Goal: Transaction & Acquisition: Obtain resource

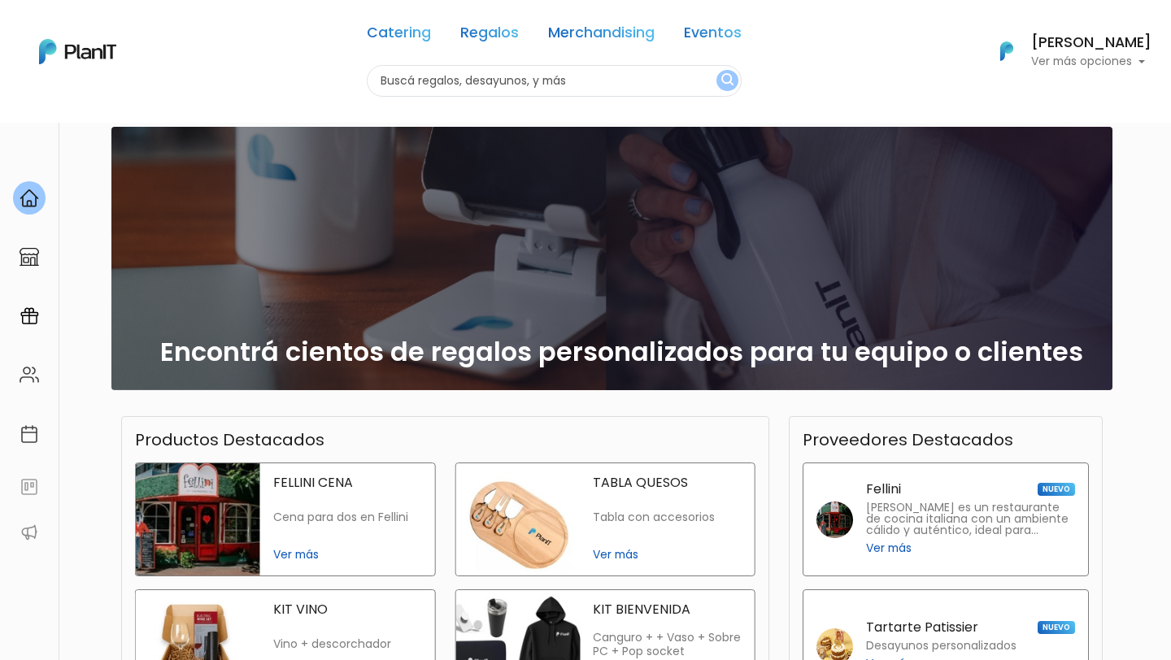
scroll to position [111, 0]
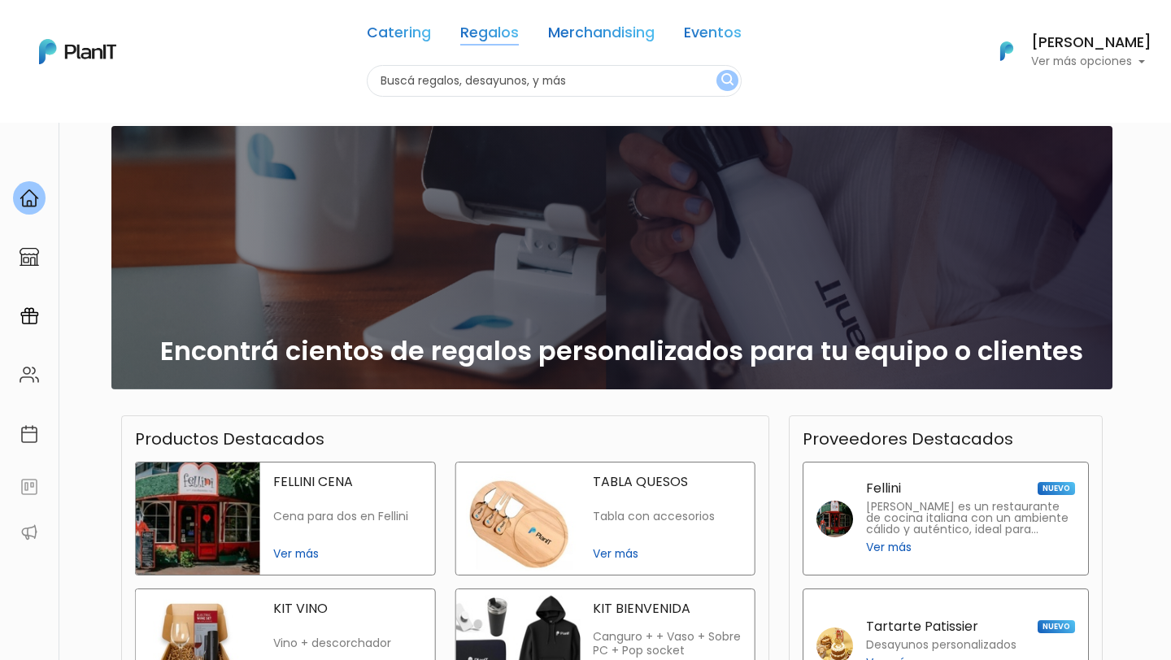
click at [503, 29] on link "Regalos" at bounding box center [489, 36] width 59 height 20
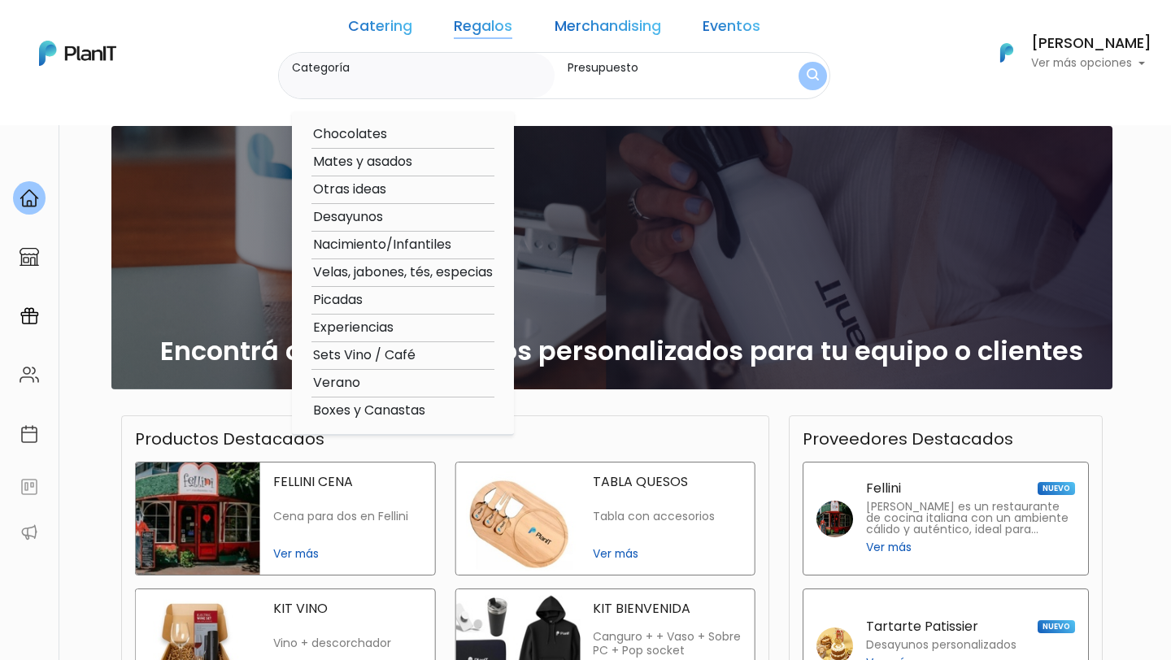
click at [380, 385] on option "Verano" at bounding box center [402, 383] width 183 height 20
type input "Verano"
type input "$0 - $1000"
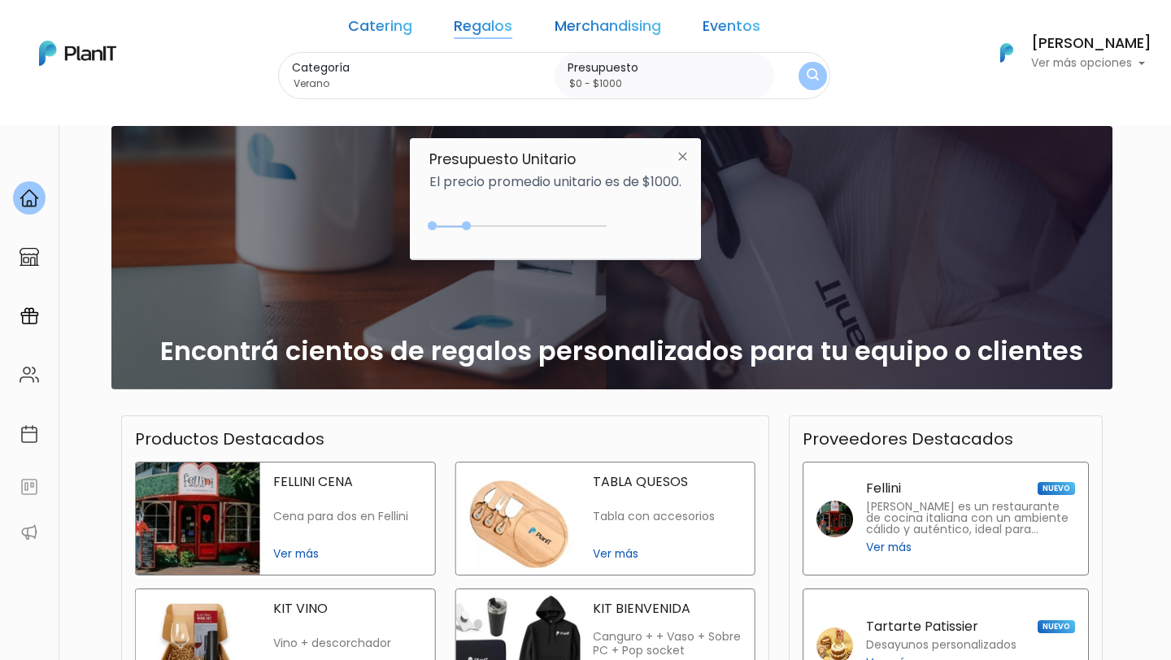
click at [806, 72] on img "submit" at bounding box center [812, 75] width 12 height 15
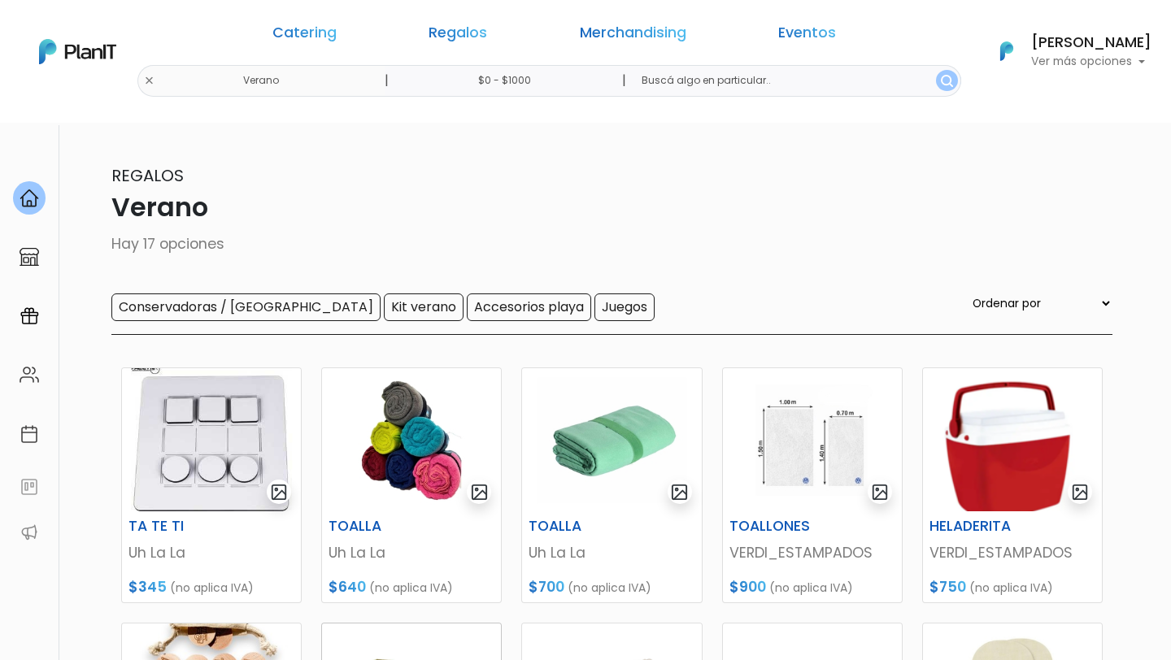
scroll to position [27, 0]
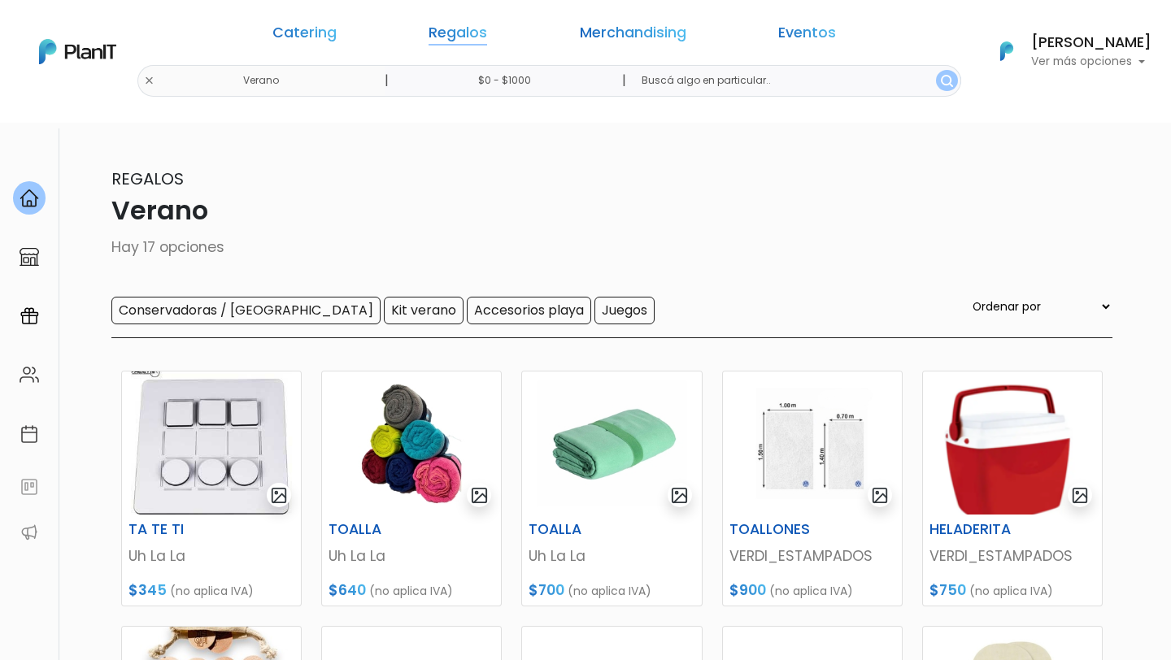
click at [487, 35] on link "Regalos" at bounding box center [457, 36] width 59 height 20
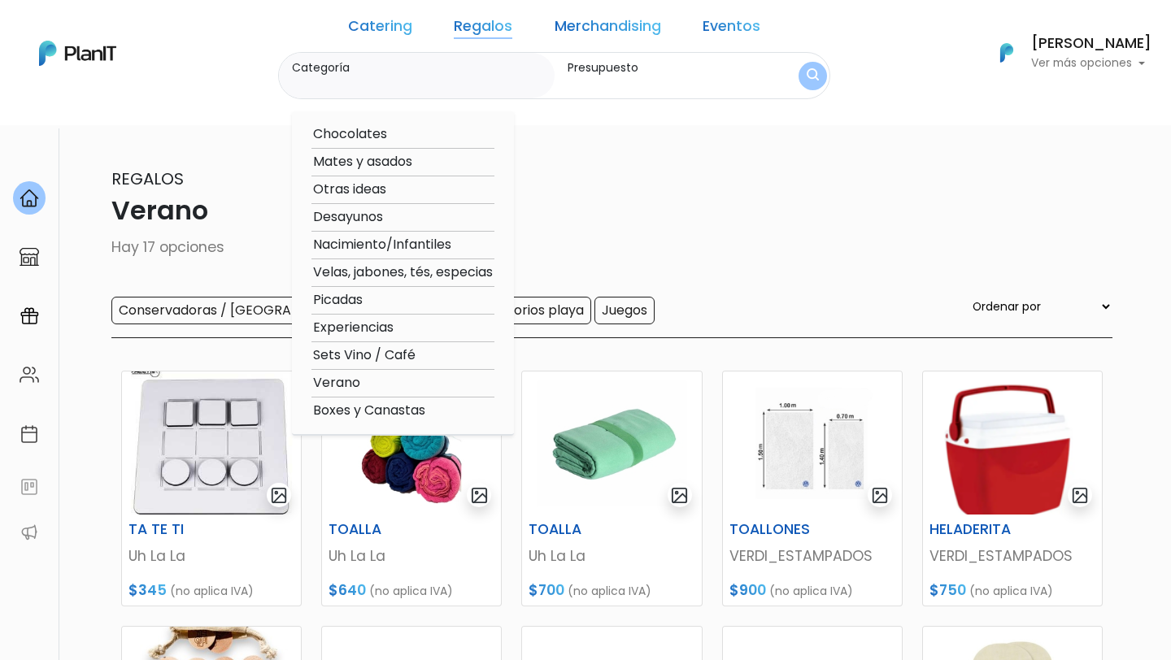
click at [406, 410] on option "Boxes y Canastas" at bounding box center [402, 411] width 183 height 20
type input "Boxes y Canastas"
type input "$0 - $1000"
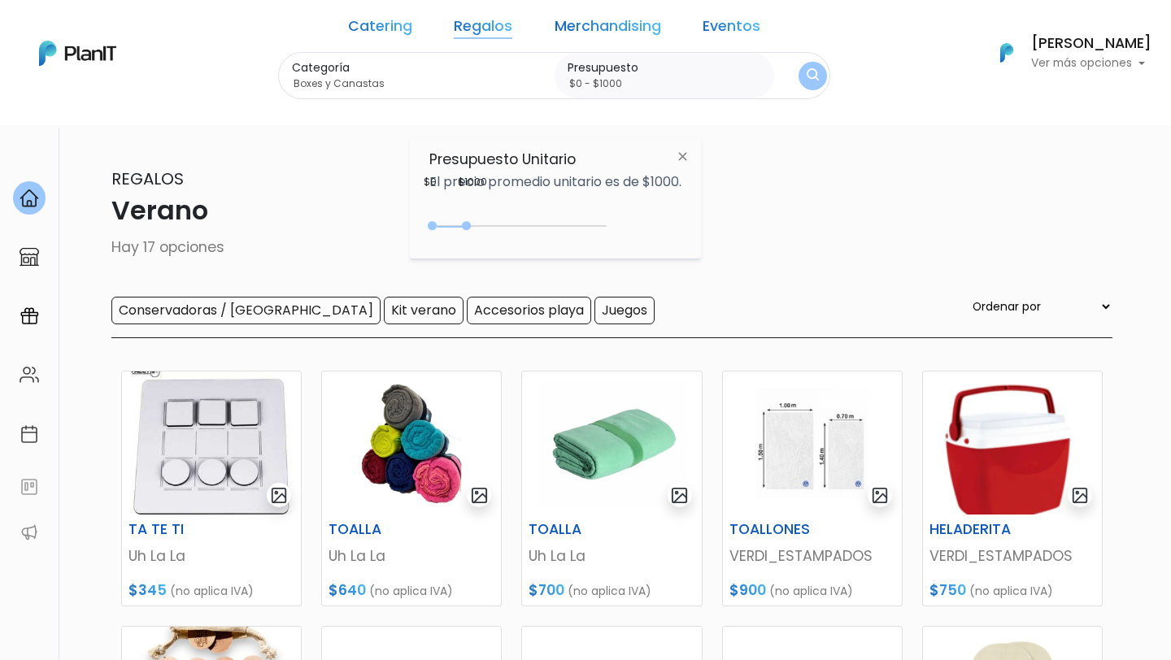
click at [798, 85] on button "submit" at bounding box center [812, 76] width 28 height 28
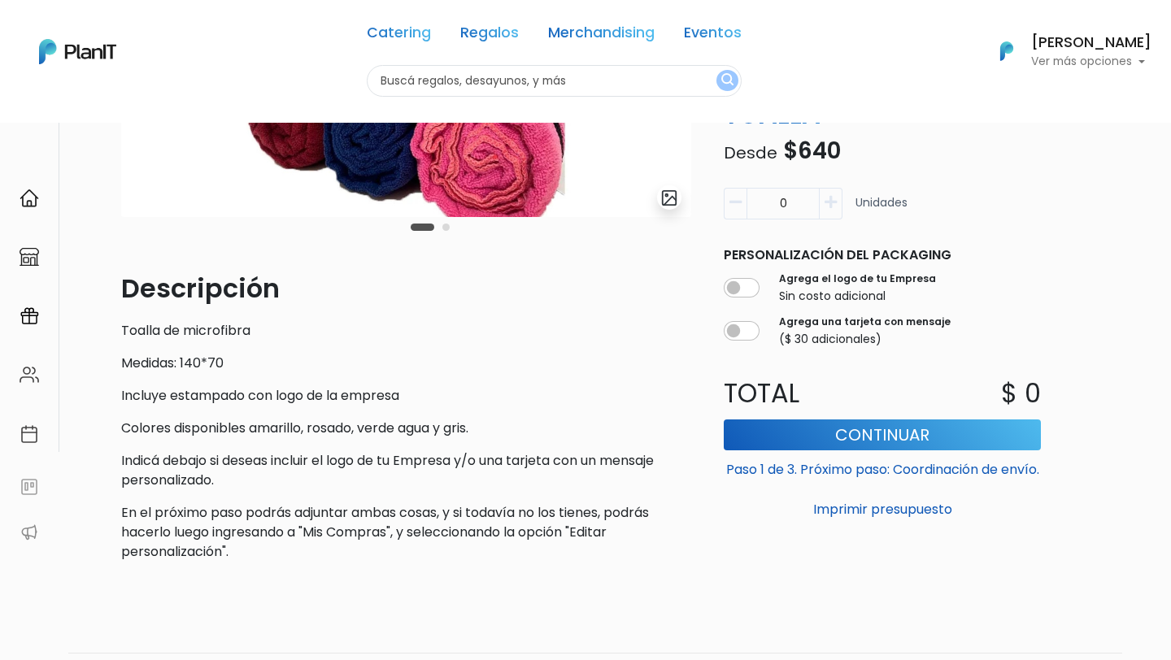
scroll to position [364, 0]
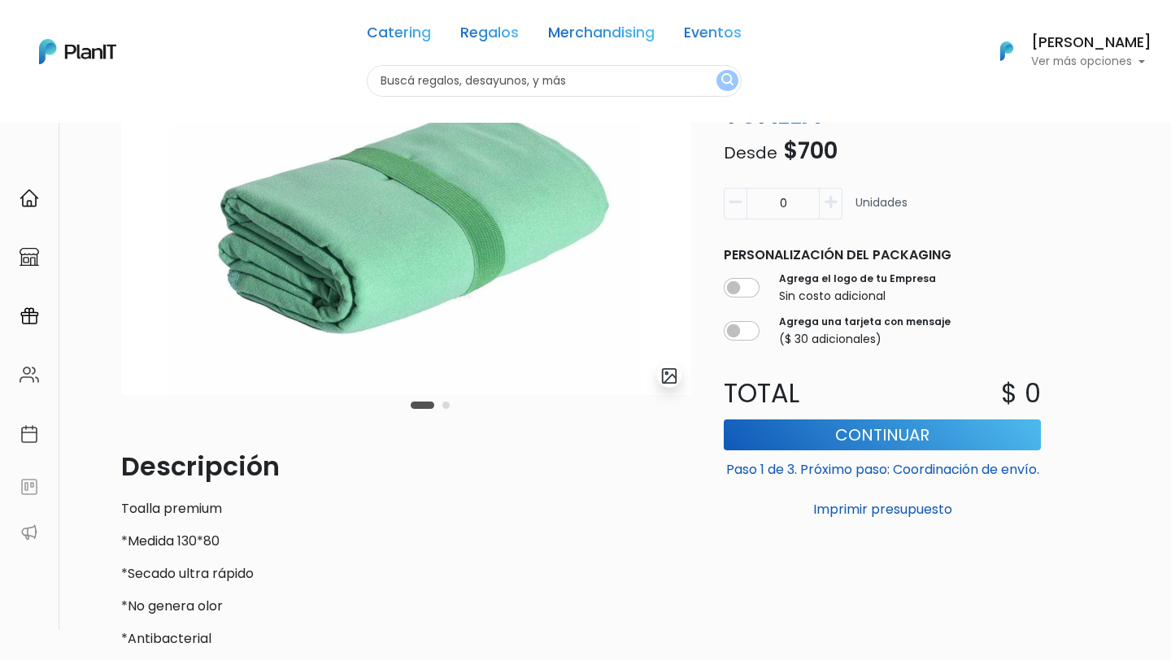
scroll to position [203, 0]
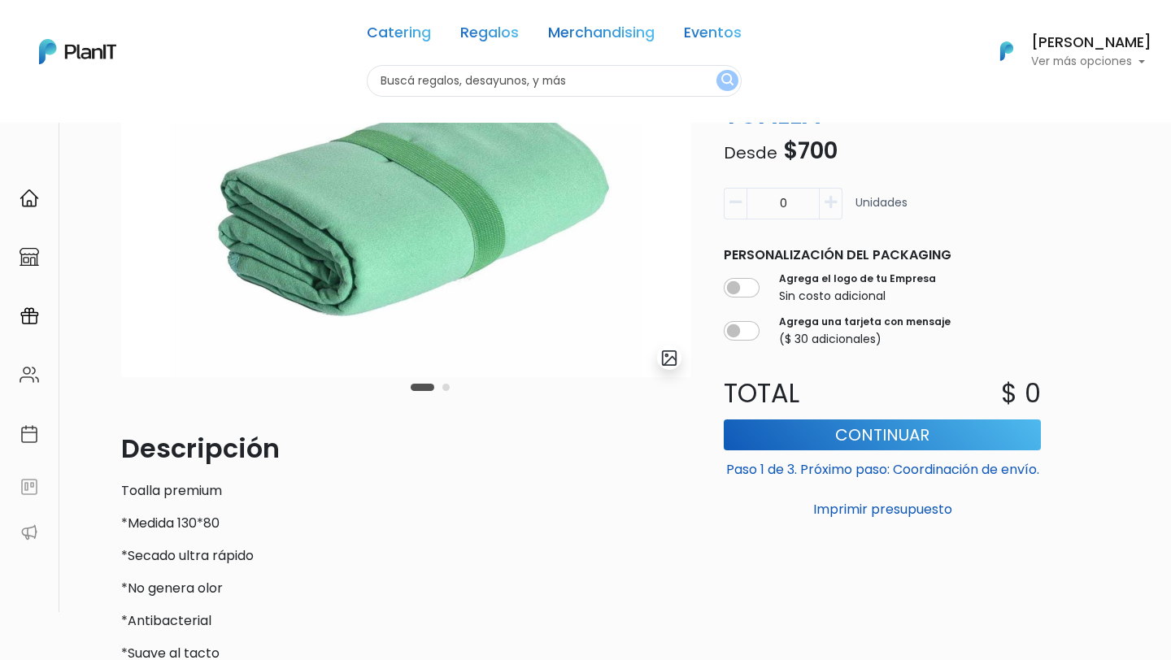
drag, startPoint x: 484, startPoint y: 267, endPoint x: 263, endPoint y: 274, distance: 220.4
click at [289, 269] on img at bounding box center [406, 201] width 570 height 351
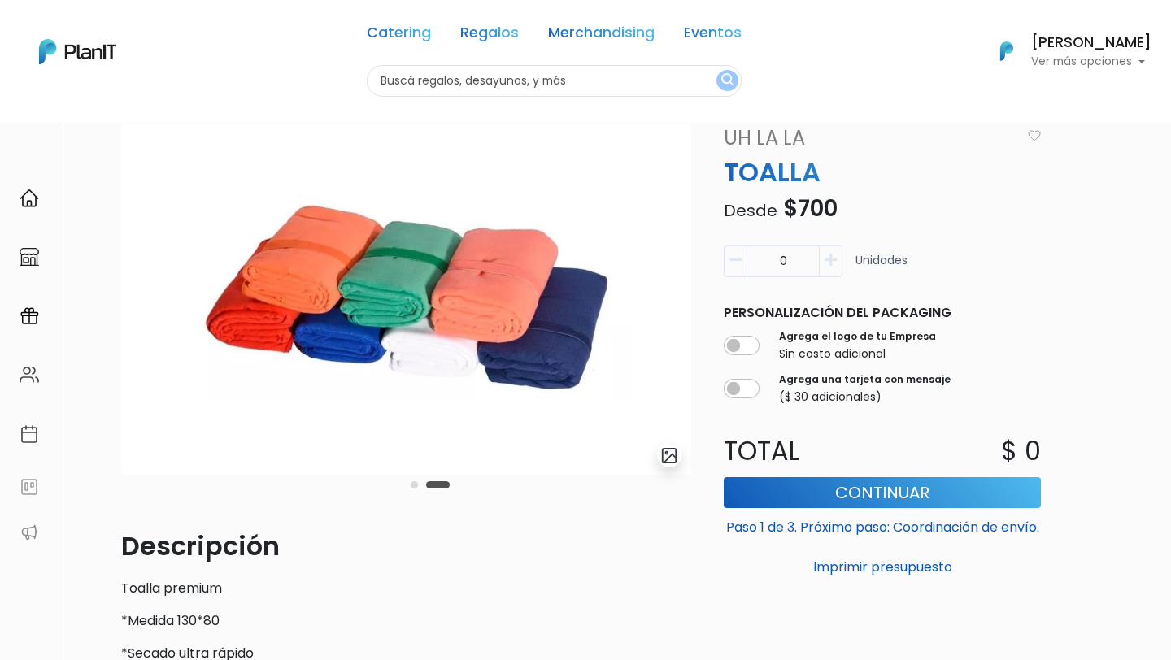
scroll to position [0, 0]
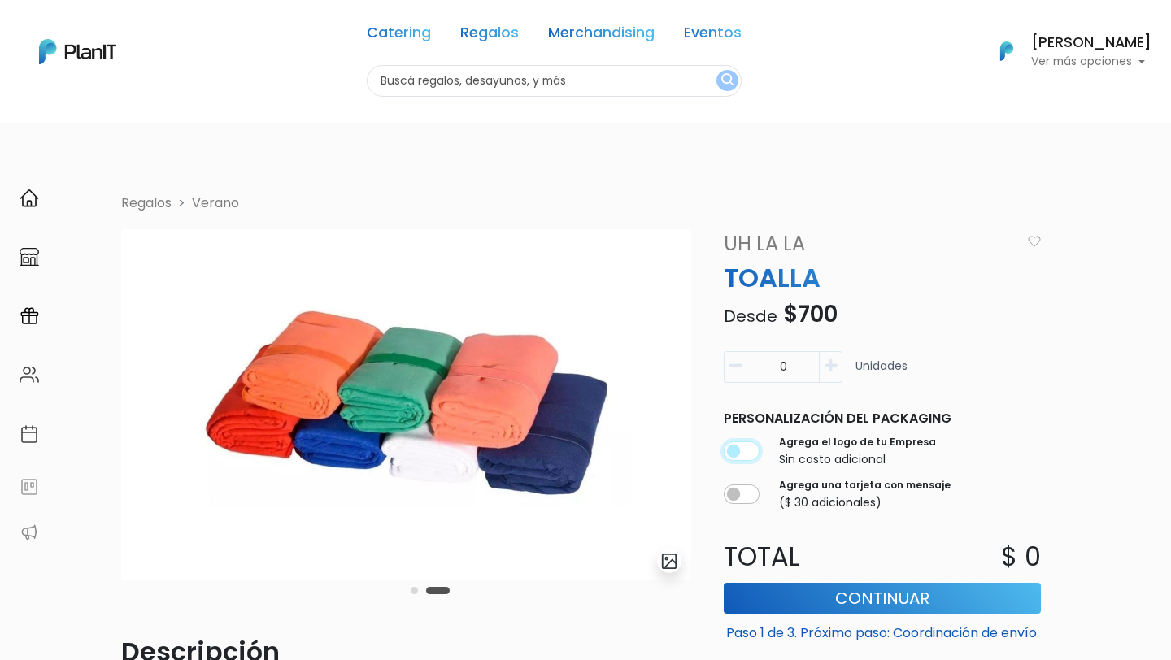
click at [742, 441] on input "checkbox" at bounding box center [742, 451] width 36 height 20
checkbox input "true"
drag, startPoint x: 797, startPoint y: 338, endPoint x: 593, endPoint y: 338, distance: 204.0
click at [595, 338] on div "Regalos Verano slide 4 of 2 Descripción Toalla premium *Medida 130*80 *Secado u…" at bounding box center [616, 598] width 1010 height 810
type input "0"
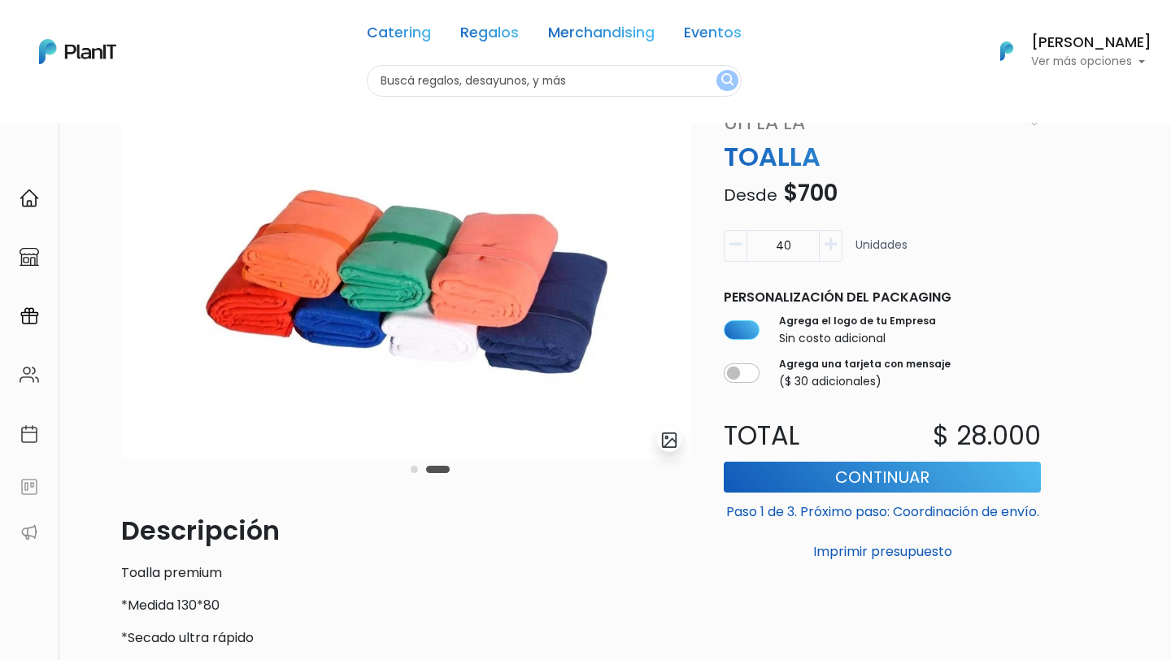
scroll to position [115, 0]
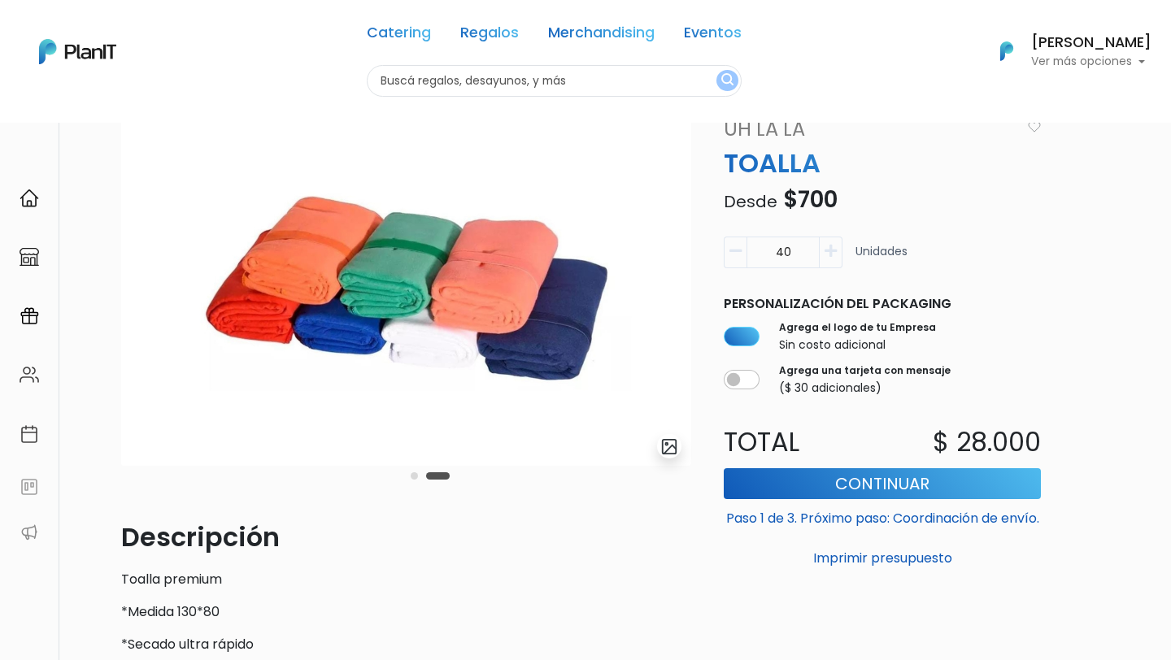
type input "40"
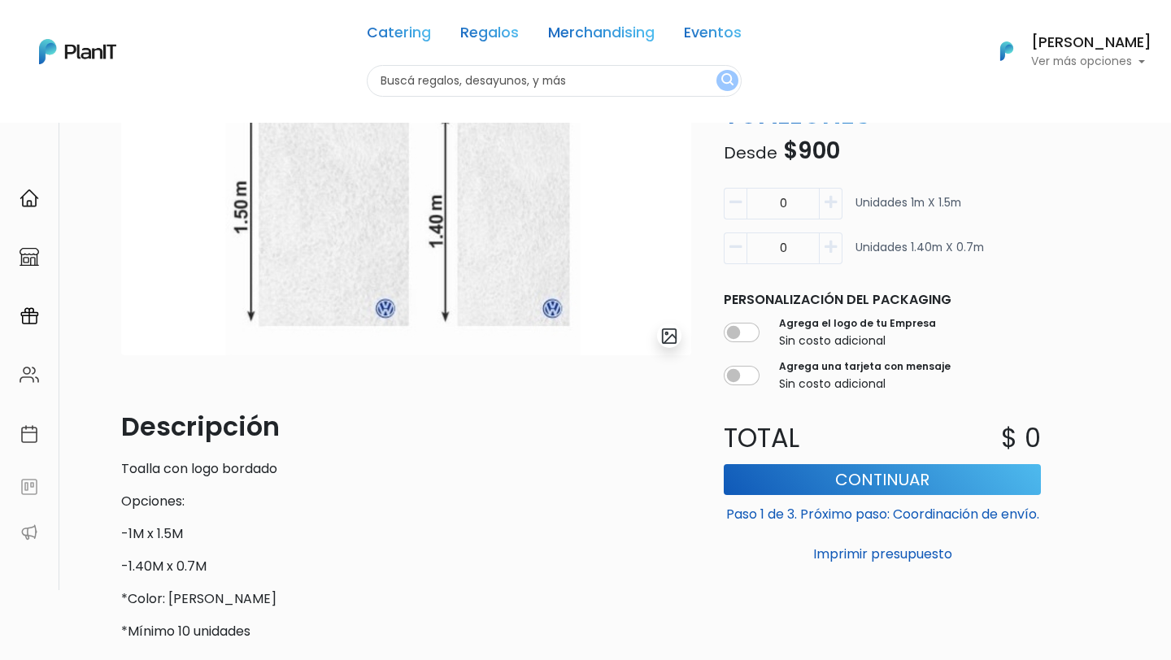
scroll to position [224, 0]
drag, startPoint x: 793, startPoint y: 201, endPoint x: 728, endPoint y: 201, distance: 64.2
click at [728, 201] on div "0" at bounding box center [783, 204] width 119 height 32
type input "40"
click at [724, 541] on button "Imprimir presupuesto" at bounding box center [882, 555] width 317 height 28
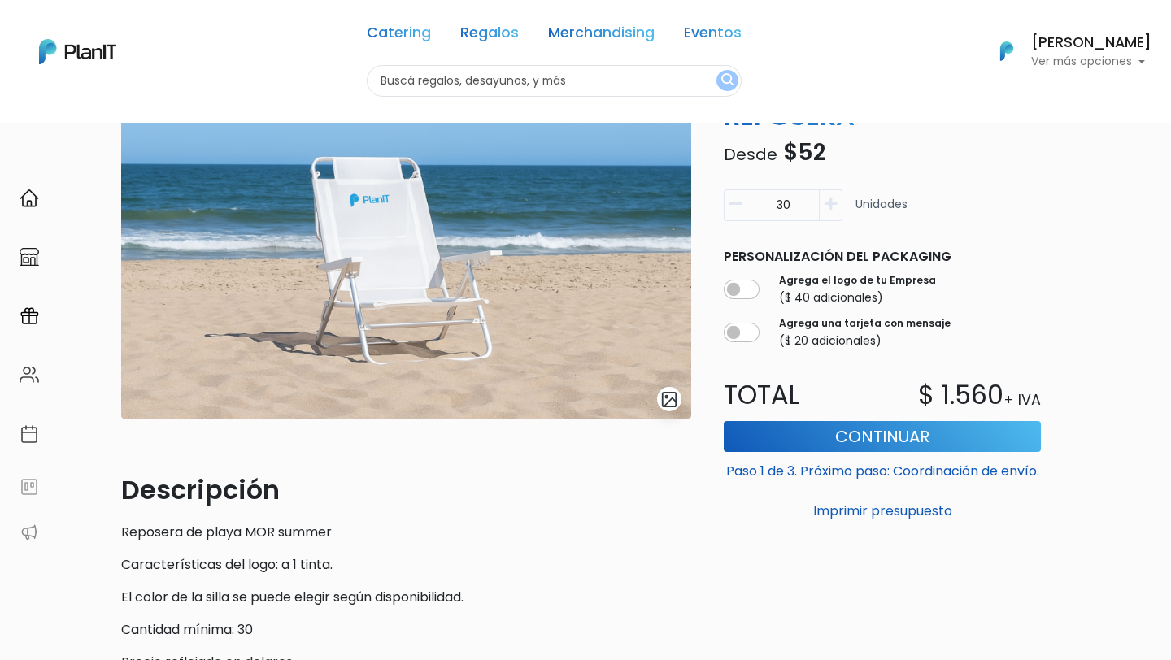
scroll to position [286, 0]
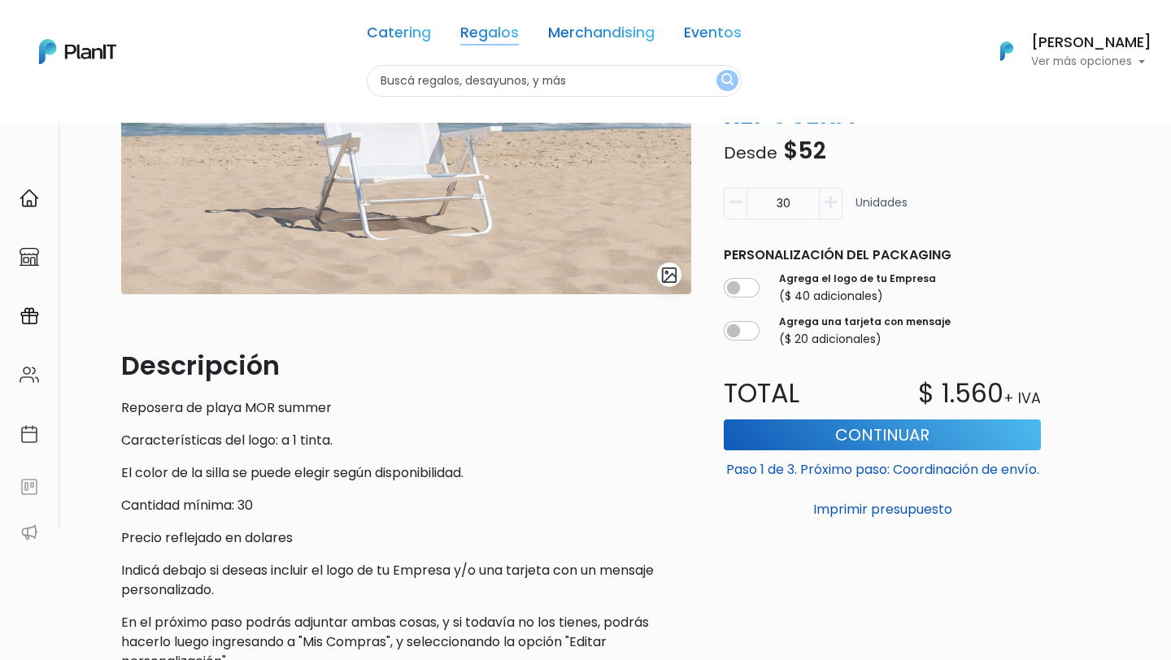
click at [489, 37] on link "Regalos" at bounding box center [489, 36] width 59 height 20
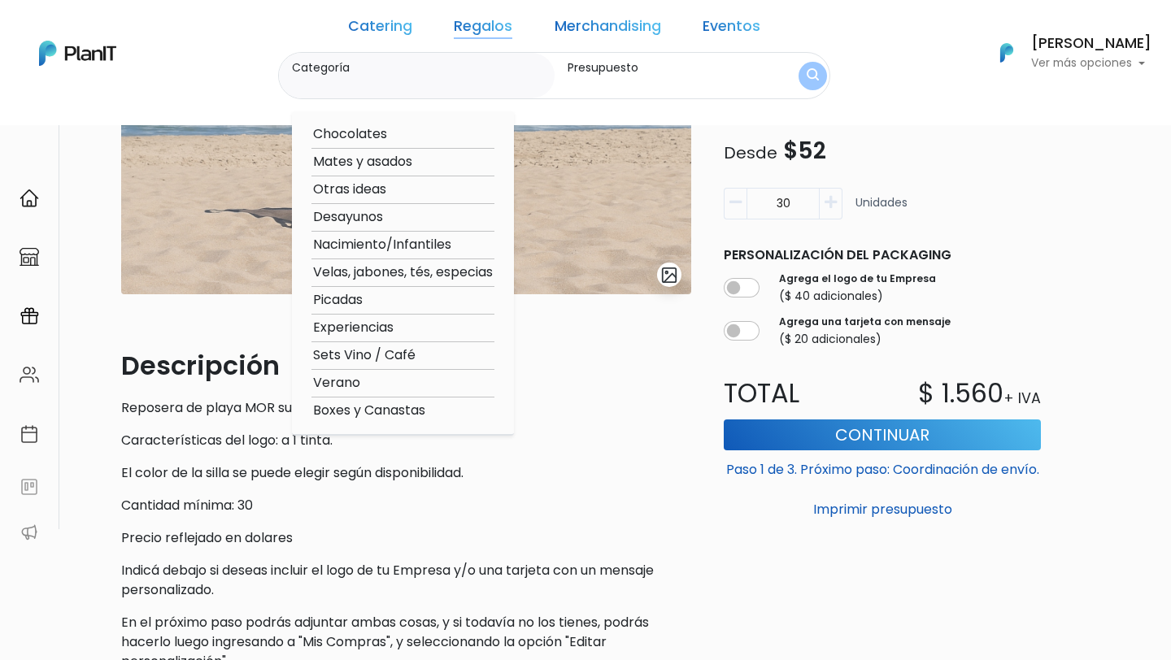
click at [397, 359] on option "Sets Vino / Café" at bounding box center [402, 355] width 183 height 20
type input "Sets Vino / Café"
type input "$0 - $1000"
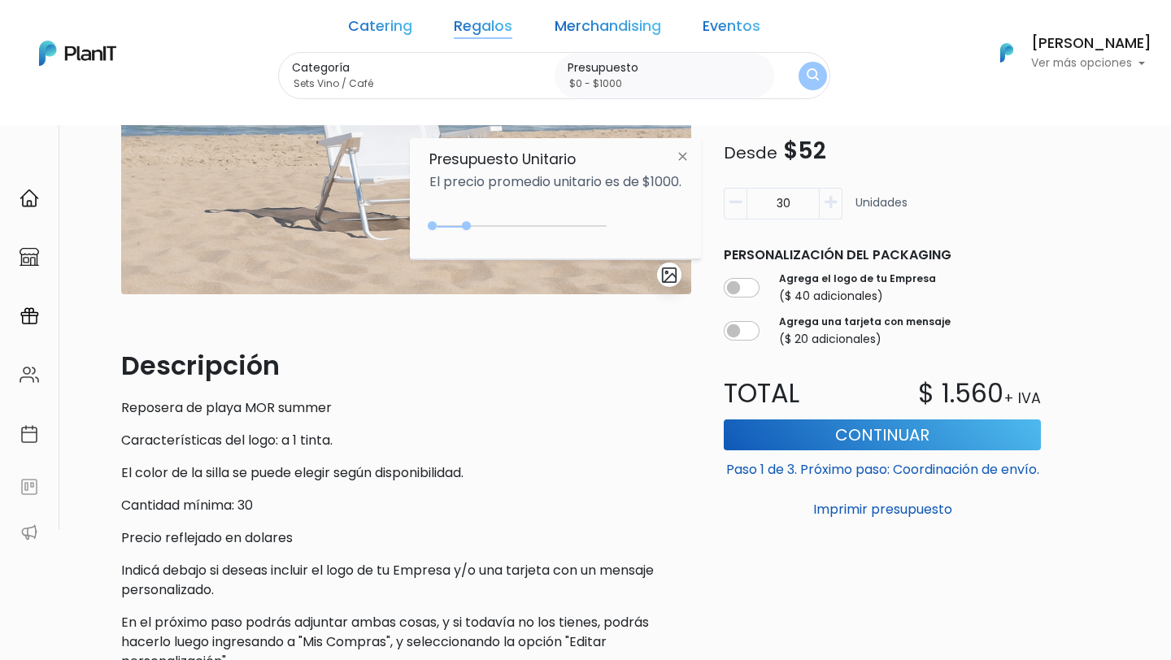
click at [806, 72] on img "submit" at bounding box center [812, 75] width 12 height 15
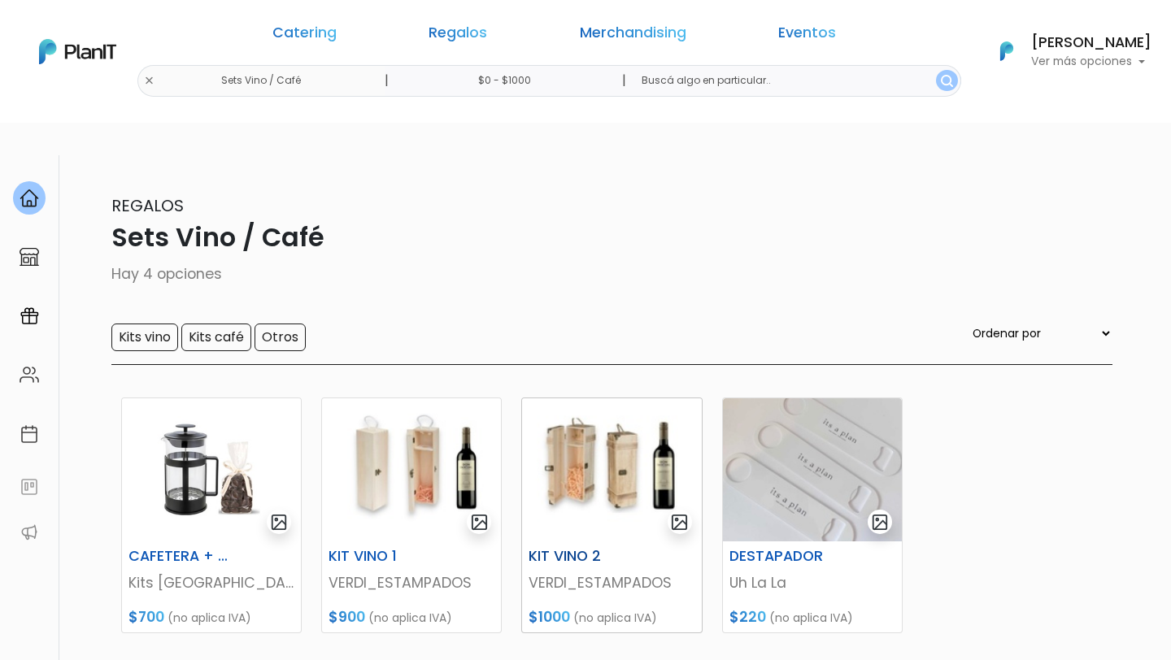
scroll to position [207, 0]
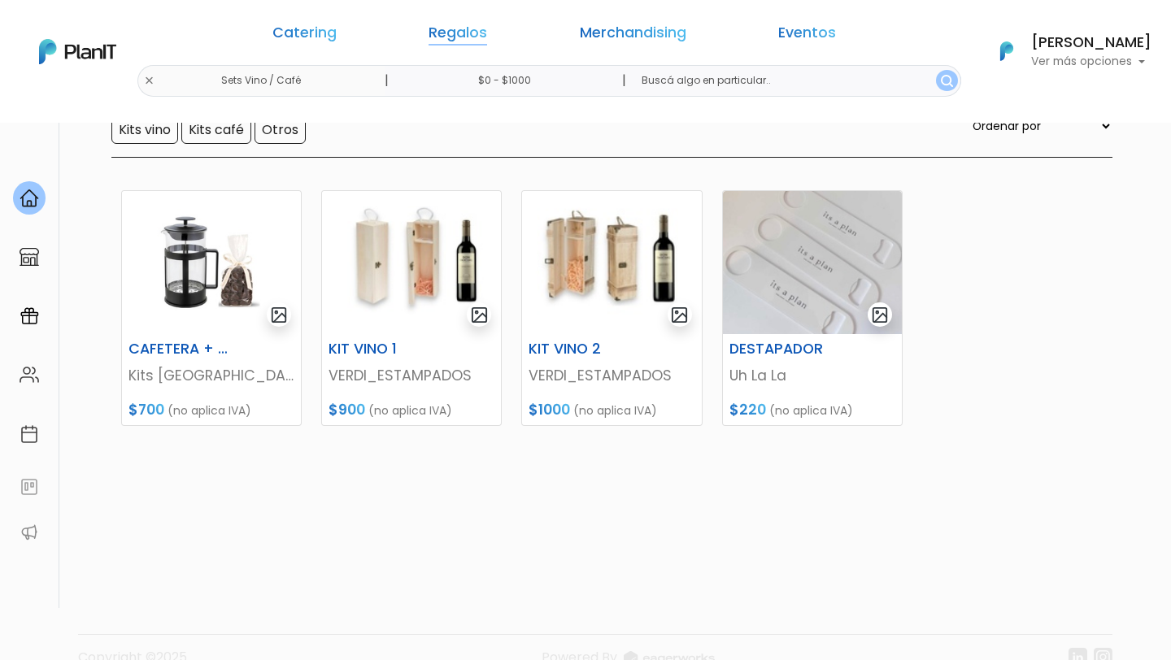
click at [485, 34] on link "Regalos" at bounding box center [457, 36] width 59 height 20
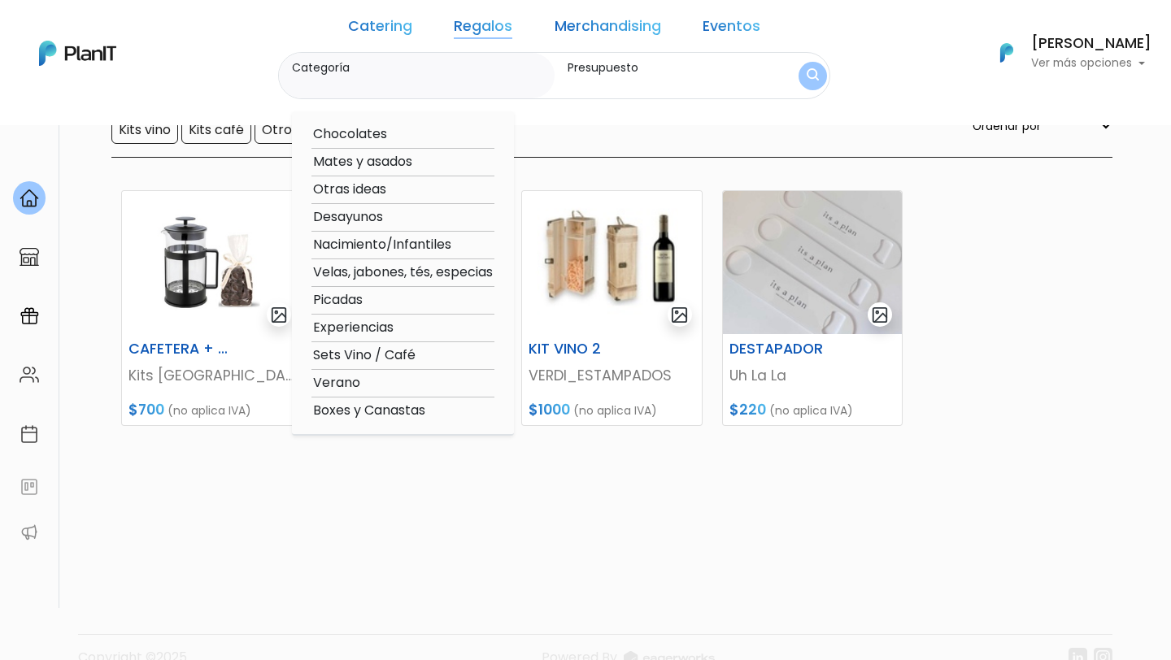
click at [615, 35] on link "Merchandising" at bounding box center [607, 30] width 106 height 20
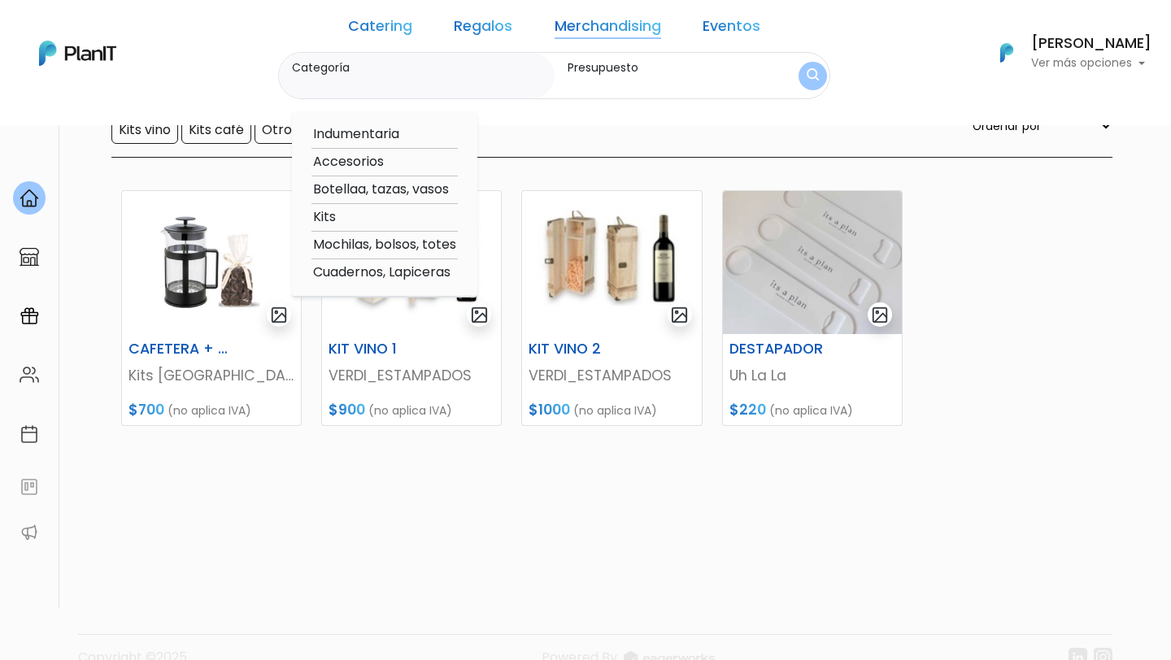
click at [415, 243] on option "Mochilas, bolsos, totes" at bounding box center [384, 245] width 146 height 20
type input "Mochilas, bolsos, totes"
type input "$0 - $1000"
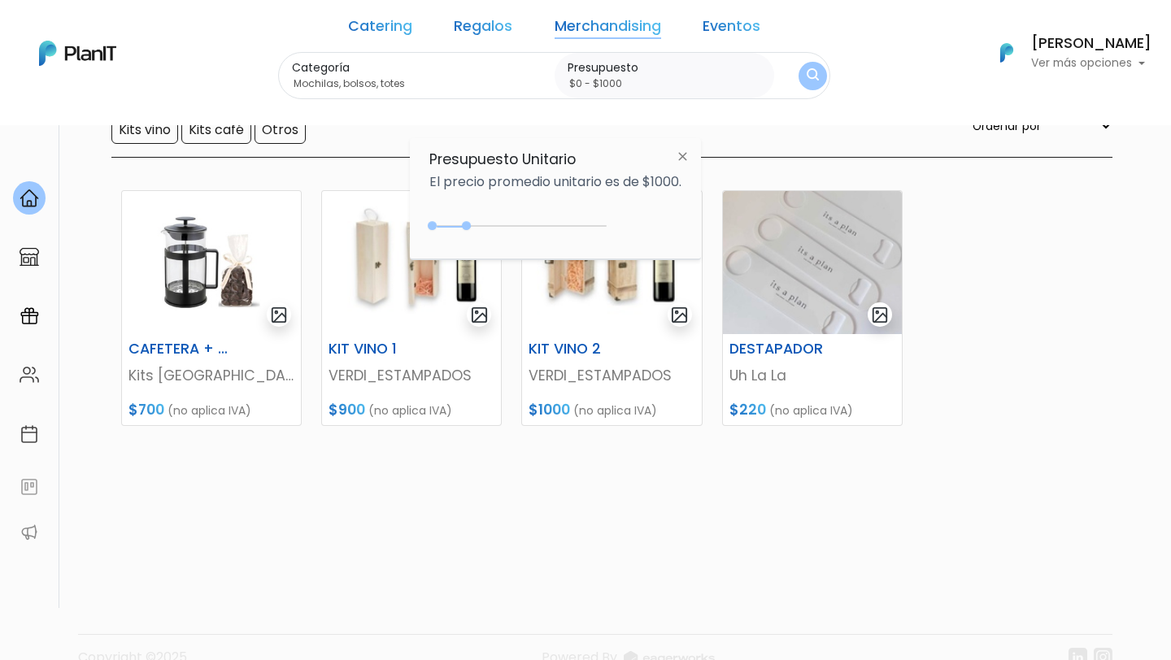
click at [806, 68] on img "submit" at bounding box center [812, 75] width 12 height 15
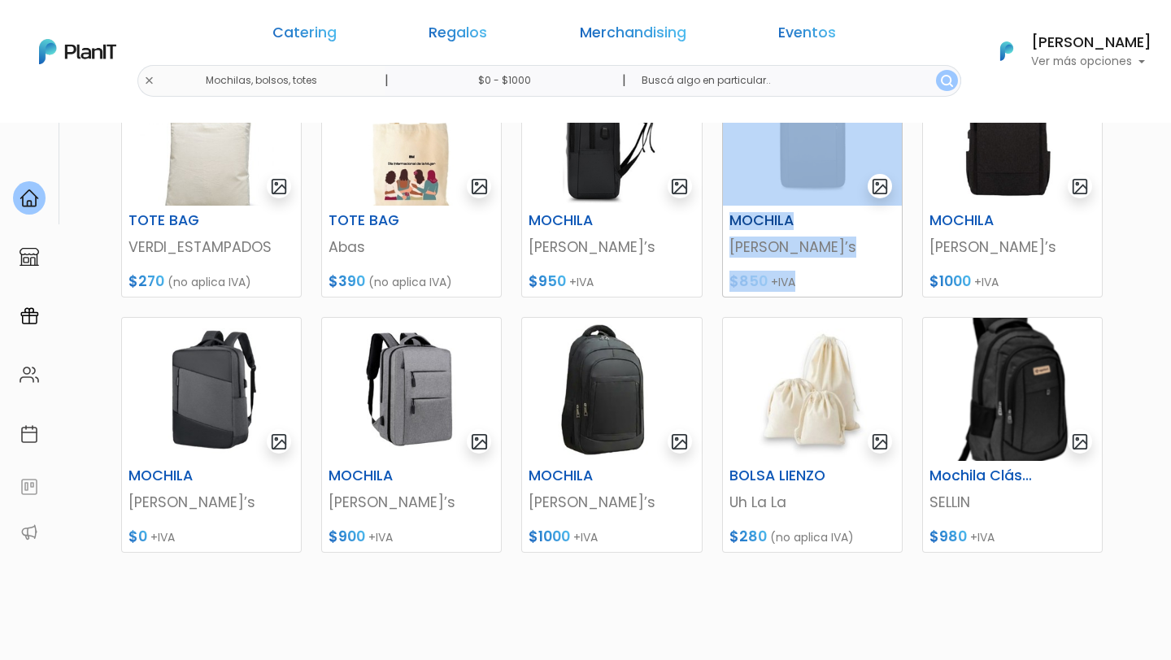
scroll to position [718, 0]
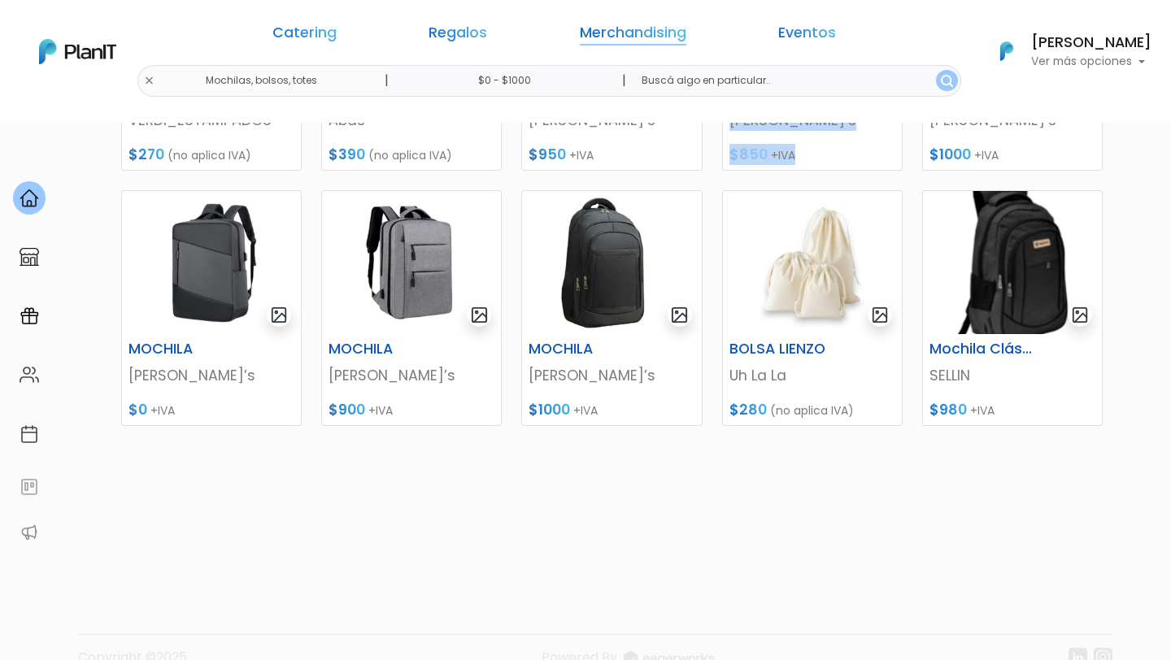
click at [580, 44] on link "Merchandising" at bounding box center [633, 36] width 106 height 20
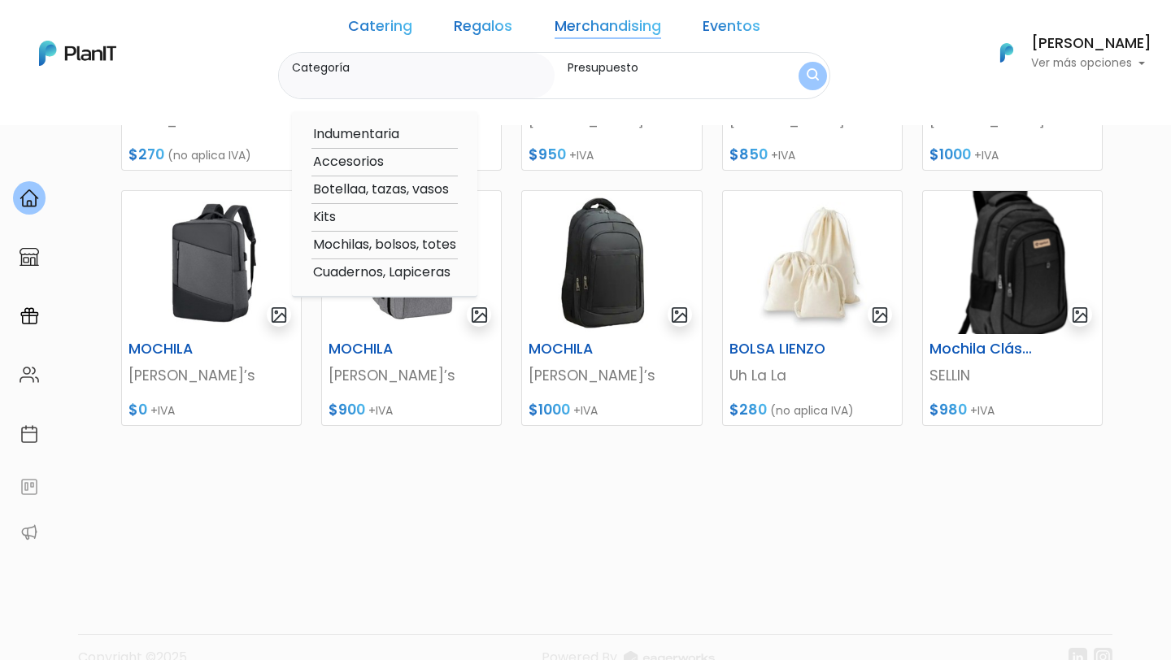
click at [425, 134] on option "Indumentaria" at bounding box center [384, 134] width 146 height 20
type input "Indumentaria"
type input "$0 - $1000"
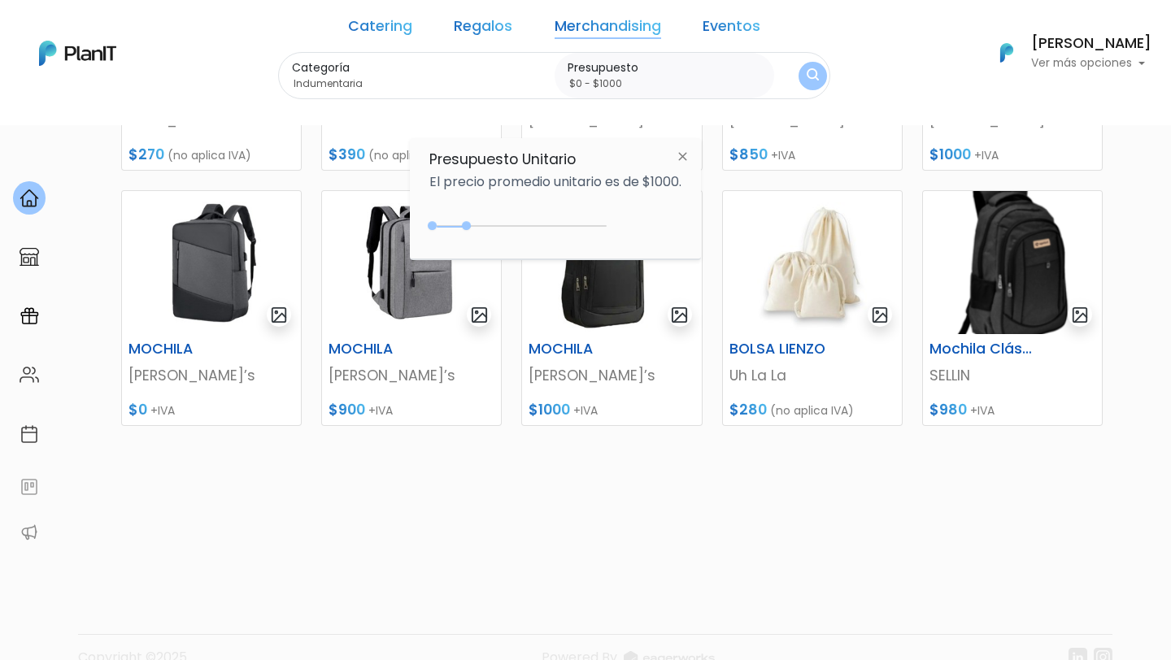
click at [798, 79] on button "submit" at bounding box center [812, 76] width 28 height 28
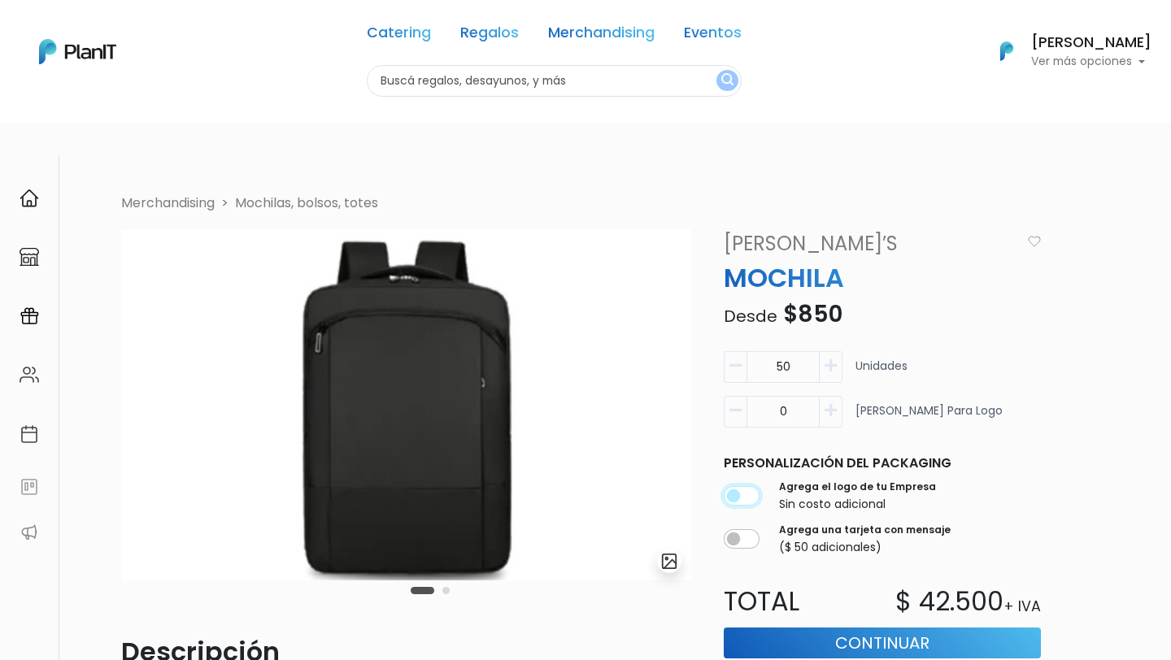
click at [745, 486] on input "checkbox" at bounding box center [742, 496] width 36 height 20
checkbox input "true"
click at [728, 351] on button "button" at bounding box center [735, 367] width 23 height 32
click at [743, 351] on button "button" at bounding box center [735, 367] width 23 height 32
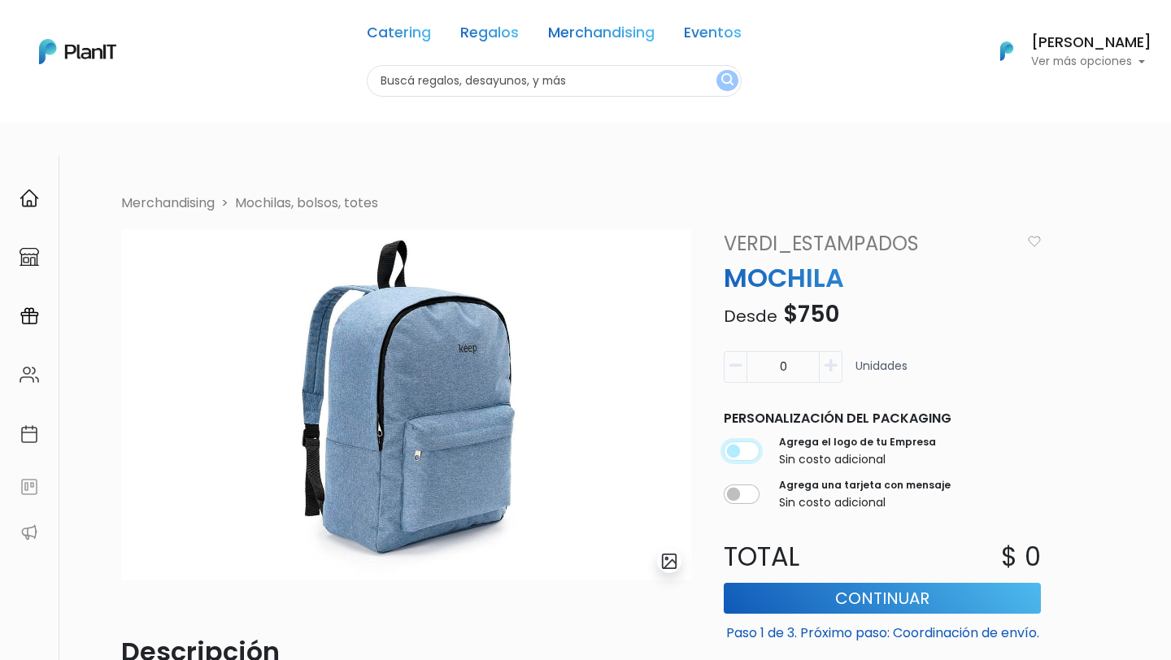
click at [738, 441] on input "checkbox" at bounding box center [742, 451] width 36 height 20
checkbox input "true"
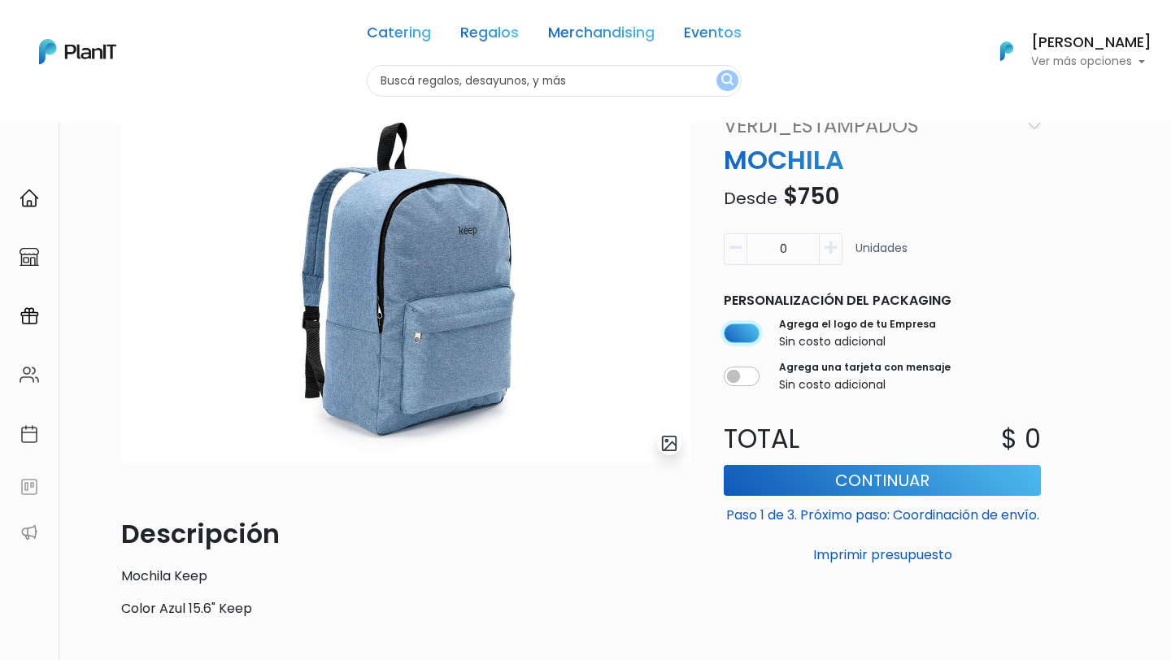
scroll to position [15, 0]
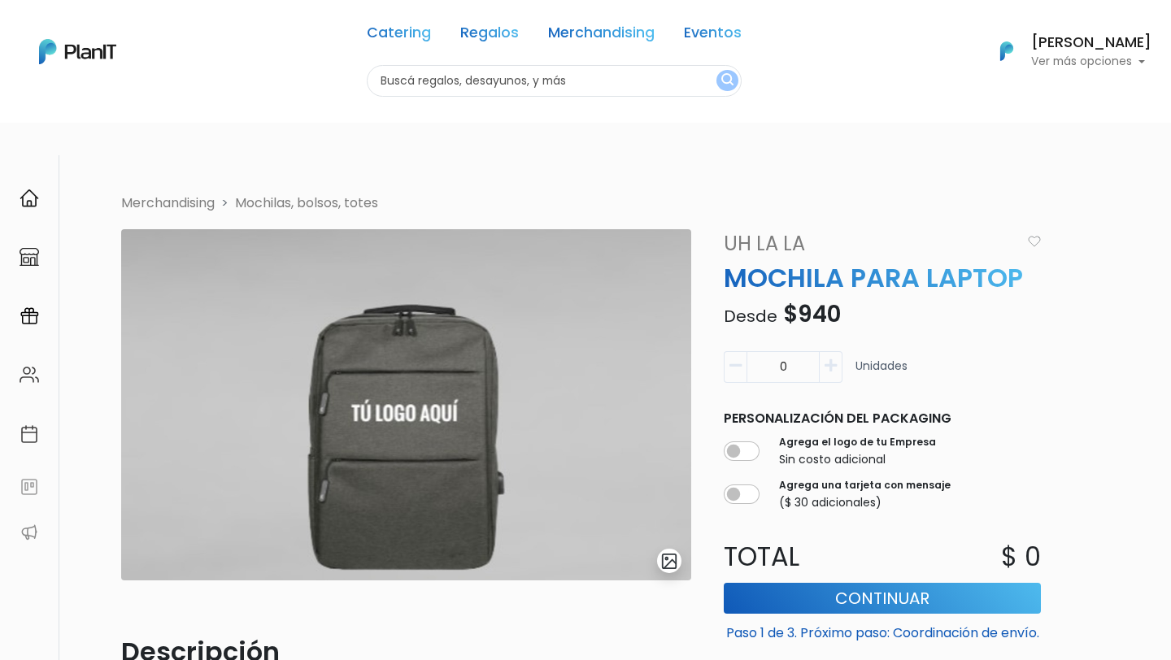
click at [829, 359] on icon "button" at bounding box center [830, 366] width 12 height 15
click at [830, 359] on icon "button" at bounding box center [830, 366] width 12 height 15
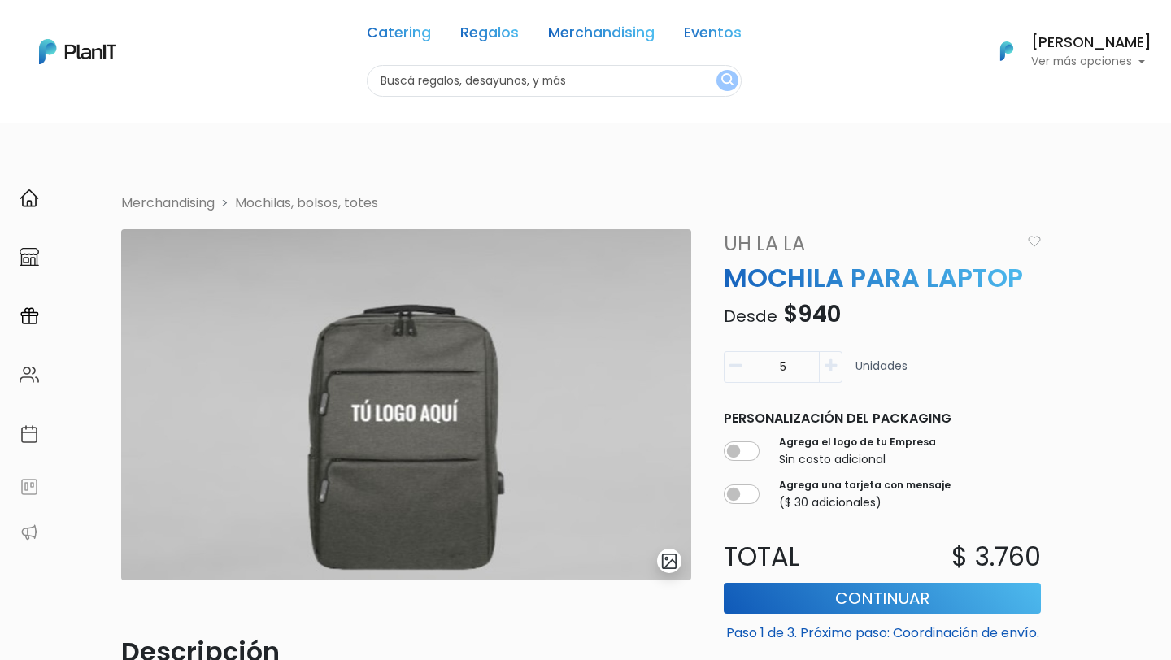
click at [830, 359] on icon "button" at bounding box center [830, 366] width 12 height 15
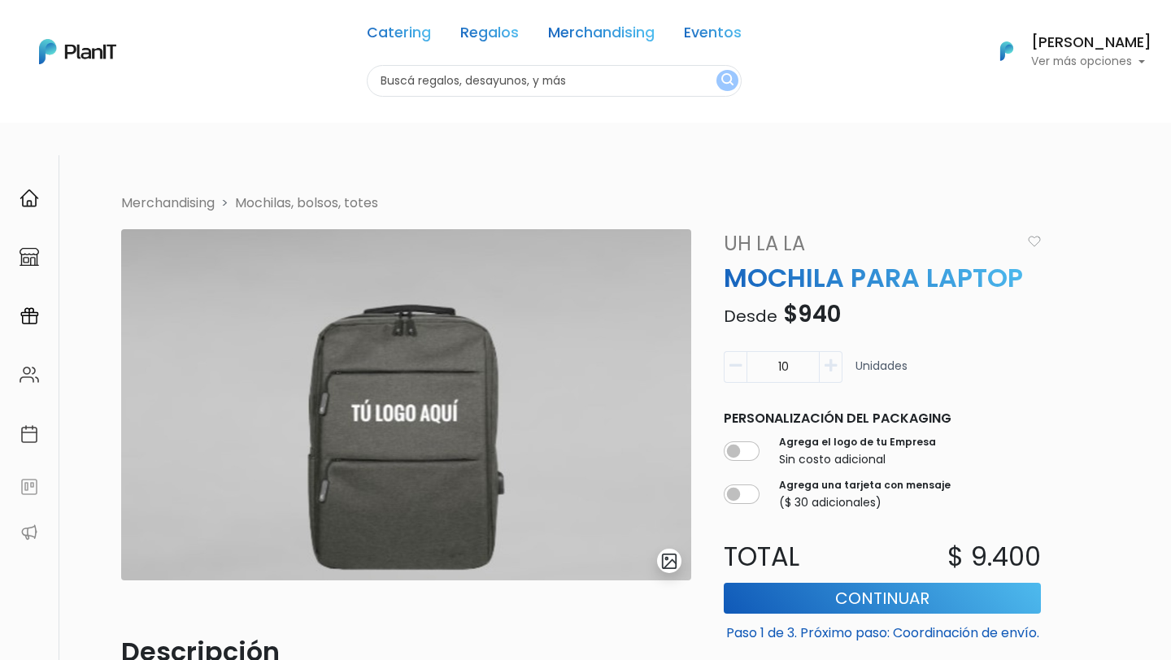
click at [830, 359] on icon "button" at bounding box center [830, 366] width 12 height 15
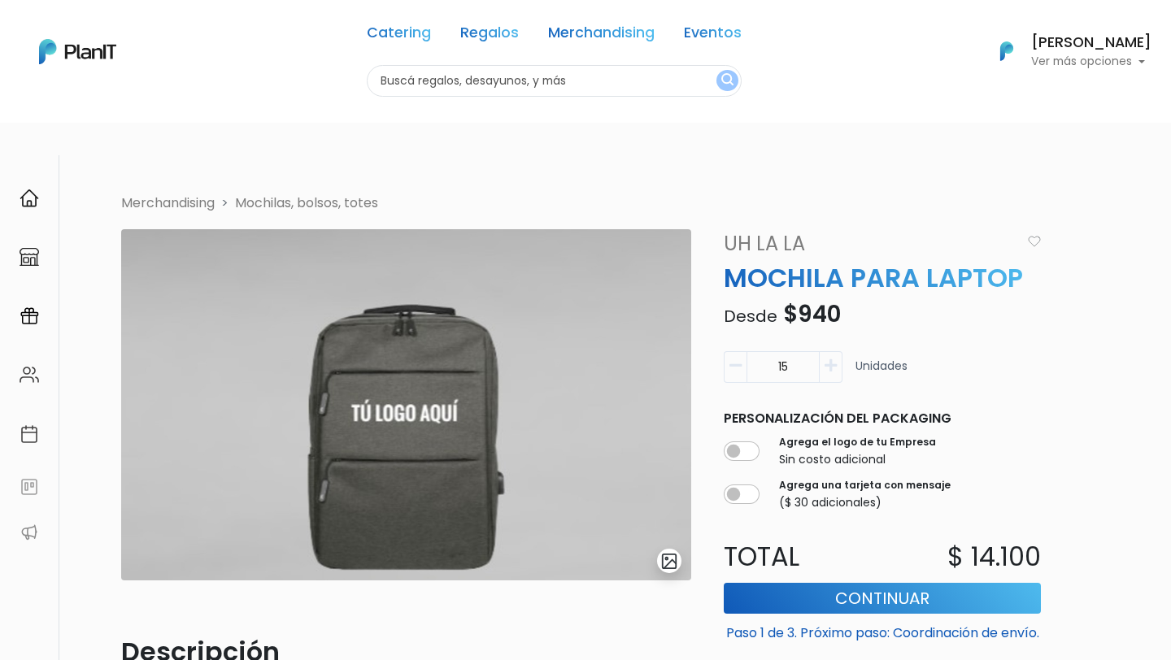
click at [830, 359] on icon "button" at bounding box center [830, 366] width 12 height 15
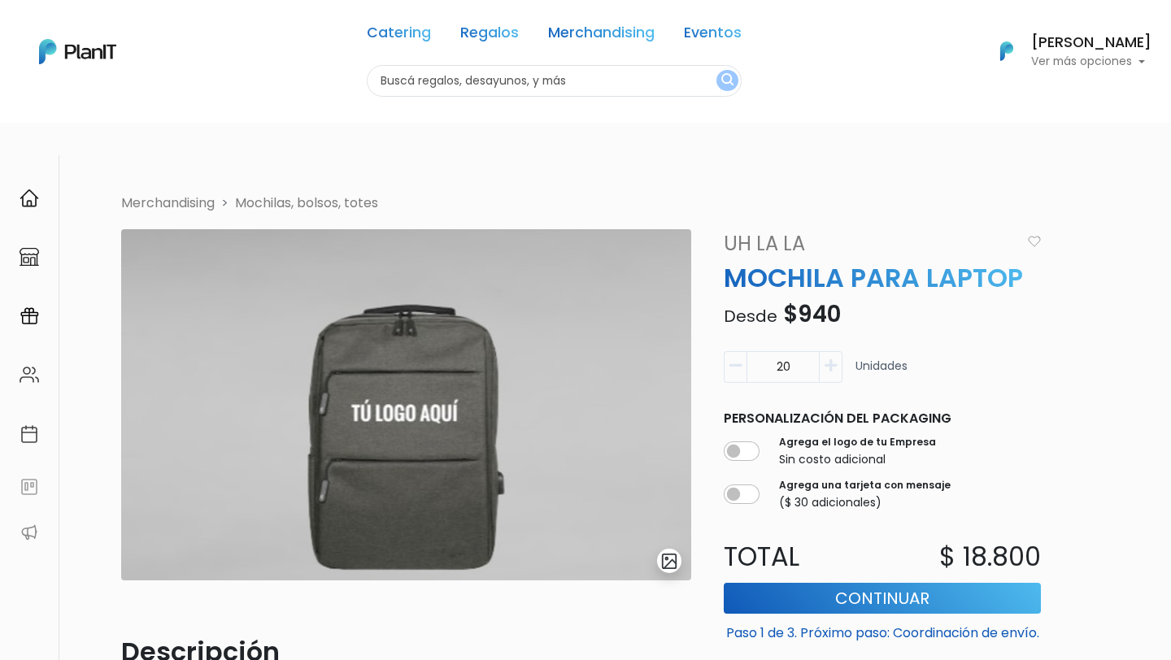
click at [830, 359] on icon "button" at bounding box center [830, 366] width 12 height 15
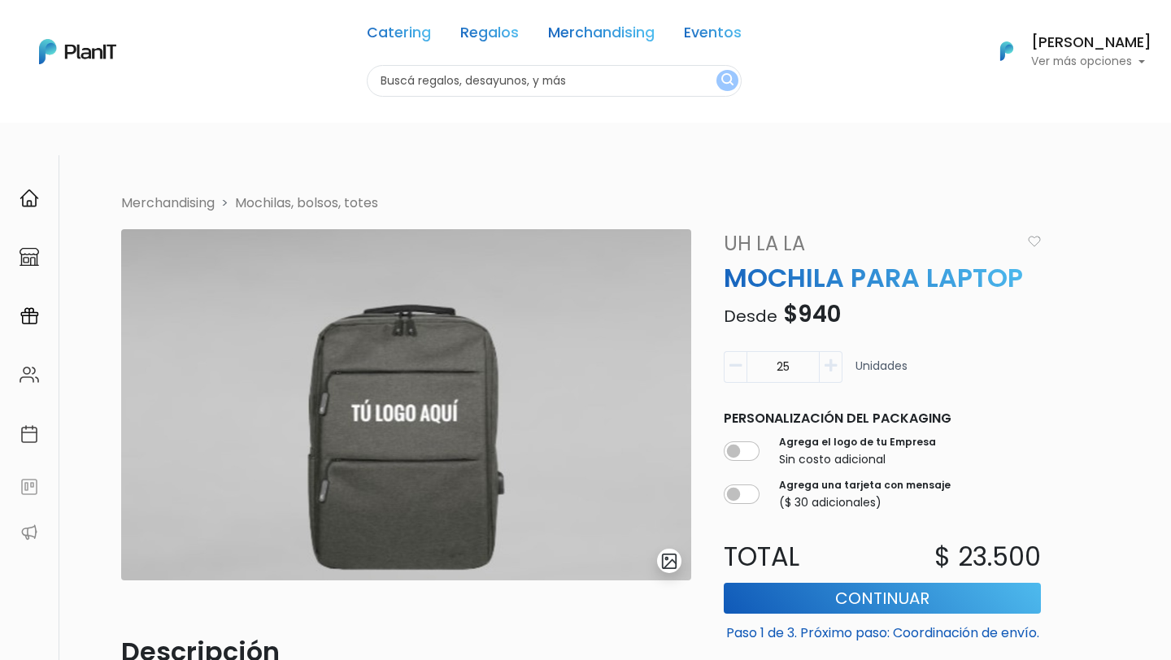
click at [830, 359] on icon "button" at bounding box center [830, 366] width 12 height 15
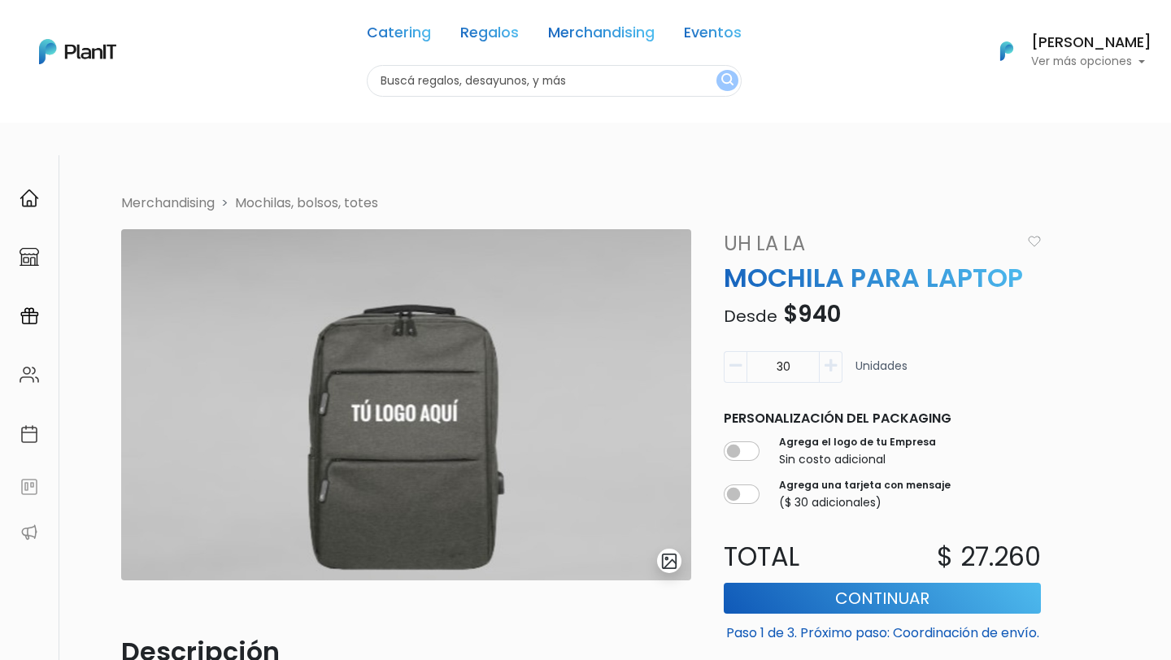
click at [830, 359] on icon "button" at bounding box center [830, 366] width 12 height 15
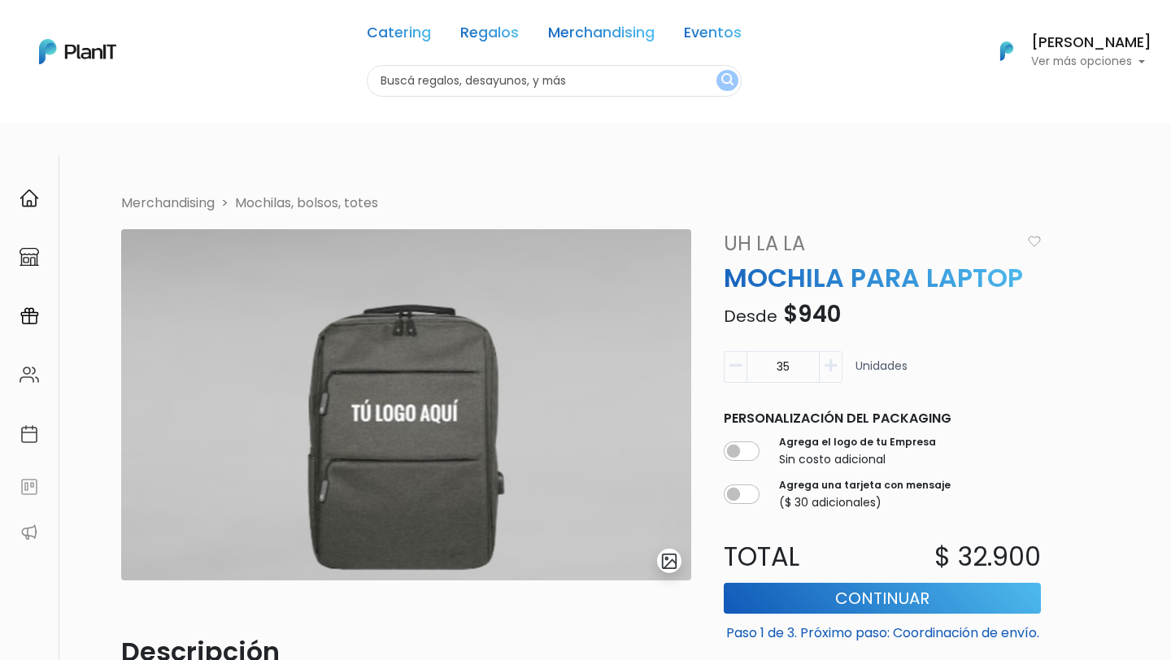
click at [830, 359] on icon "button" at bounding box center [830, 366] width 12 height 15
type input "38"
click at [655, 7] on div "Catering Regalos Merchandising Eventos" at bounding box center [554, 36] width 375 height 59
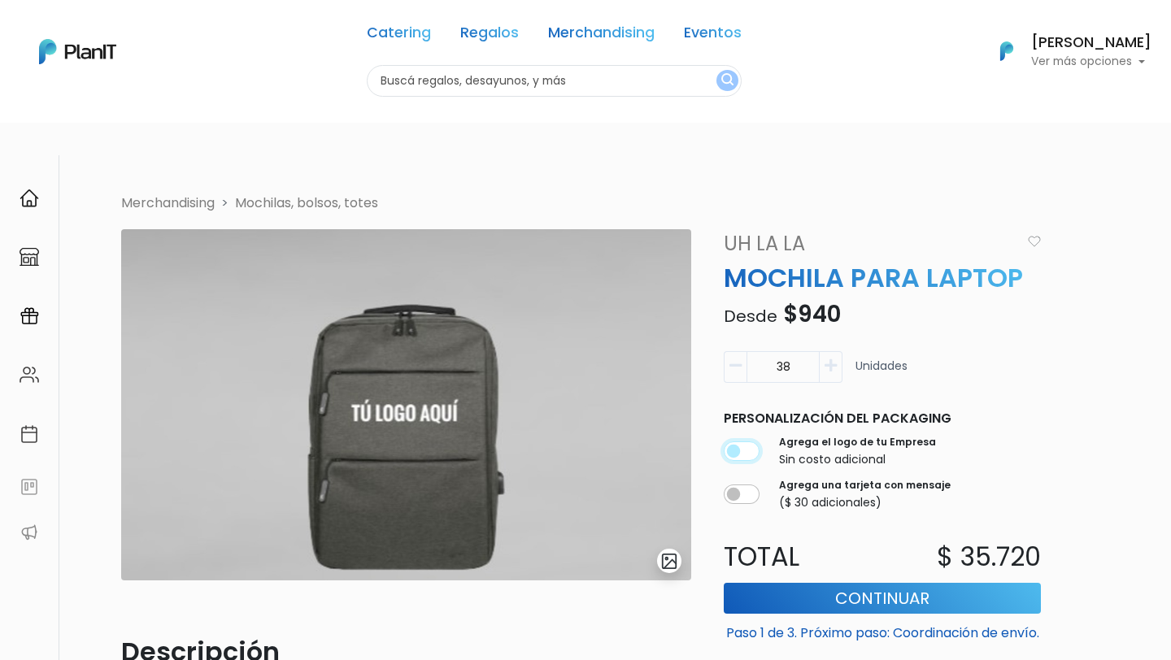
click at [734, 441] on input "checkbox" at bounding box center [742, 451] width 36 height 20
checkbox input "true"
drag, startPoint x: 1041, startPoint y: 523, endPoint x: 936, endPoint y: 520, distance: 105.7
click at [936, 537] on div "$ 35.720" at bounding box center [966, 556] width 168 height 39
copy p "$ 35.720"
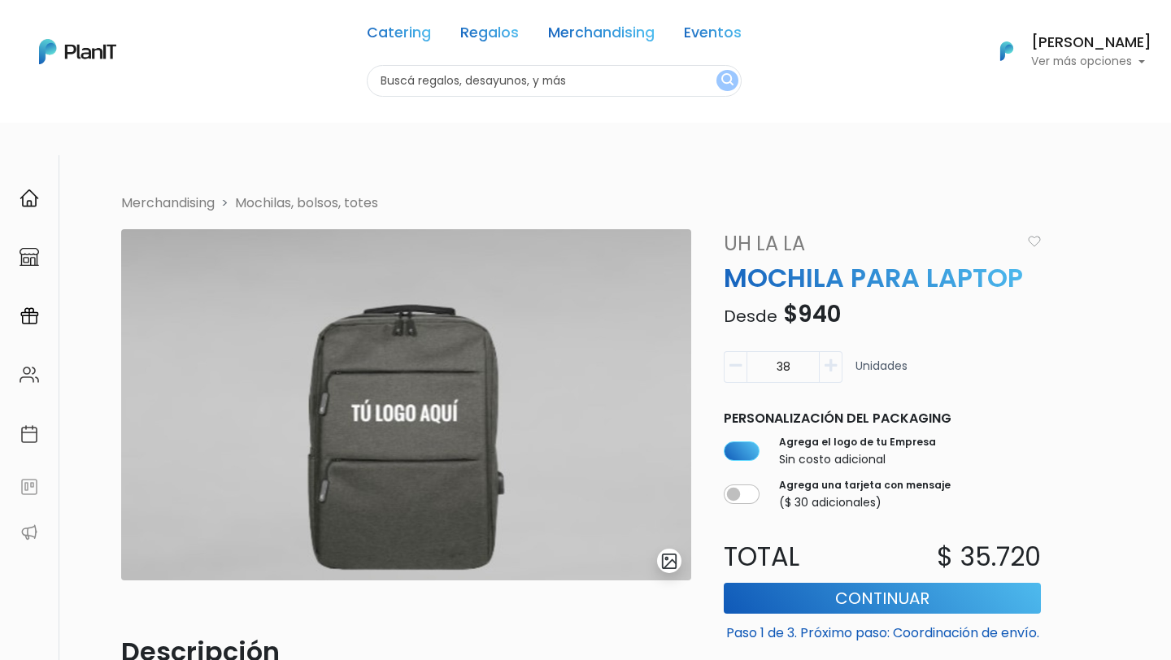
click at [789, 351] on input "38" at bounding box center [782, 367] width 73 height 32
drag, startPoint x: 797, startPoint y: 332, endPoint x: 774, endPoint y: 332, distance: 22.8
click at [774, 351] on input "38" at bounding box center [782, 367] width 73 height 32
type input "40"
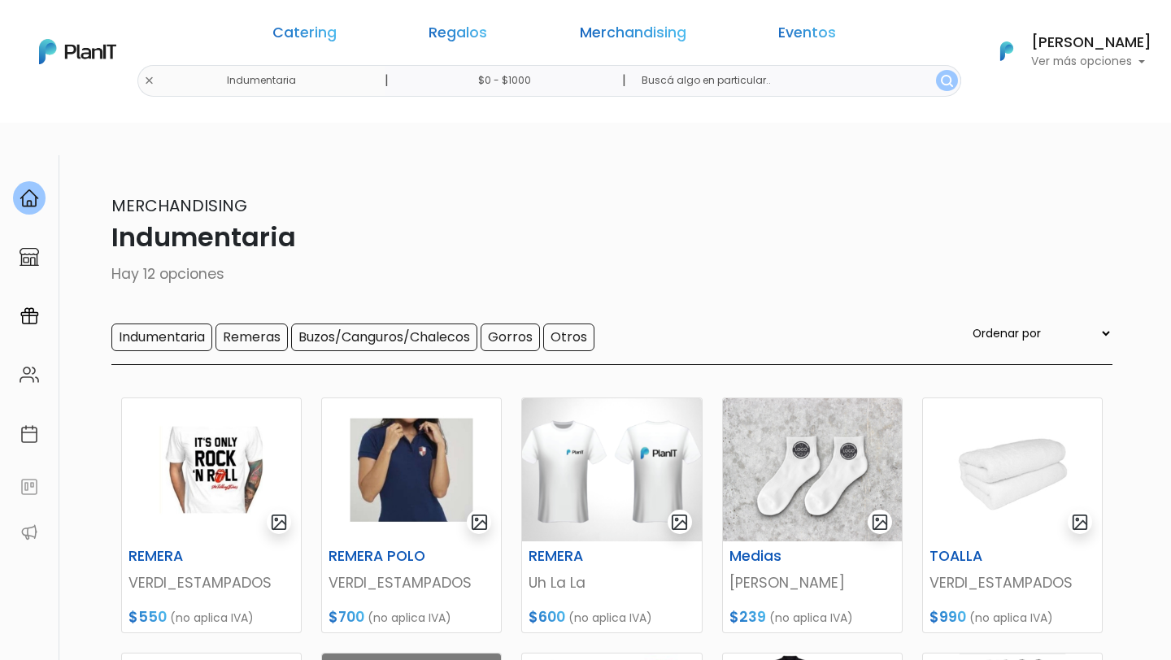
click at [580, 32] on link "Merchandising" at bounding box center [633, 36] width 106 height 20
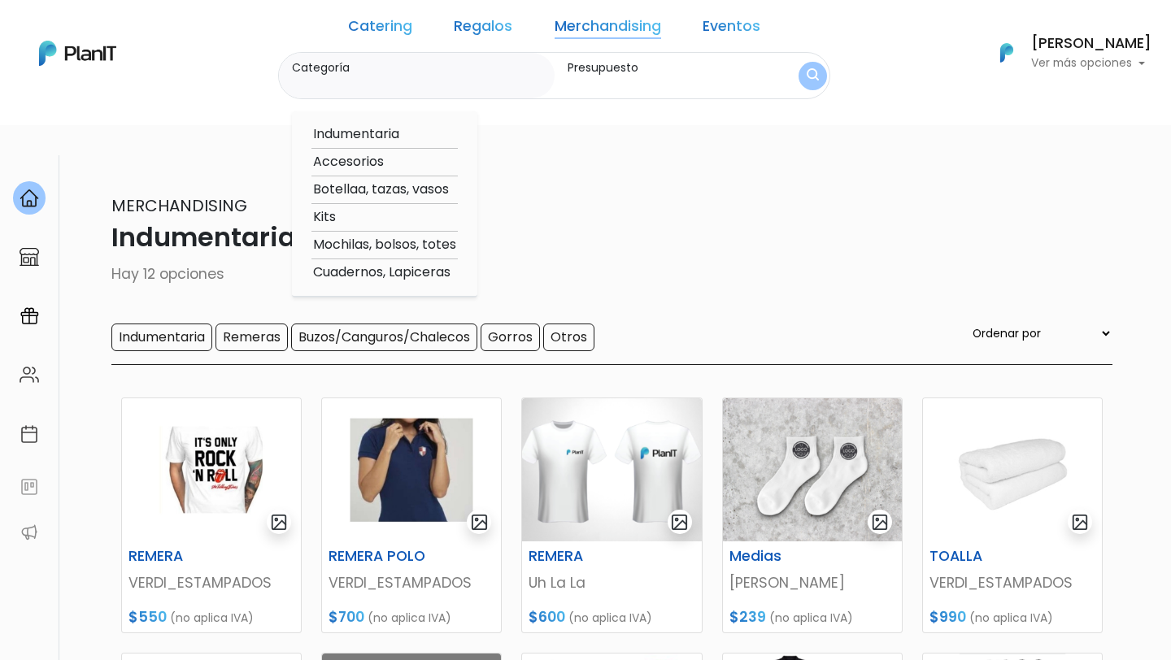
click at [408, 166] on option "Accesorios" at bounding box center [384, 162] width 146 height 20
type input "Accesorios"
type input "$0 - $1000"
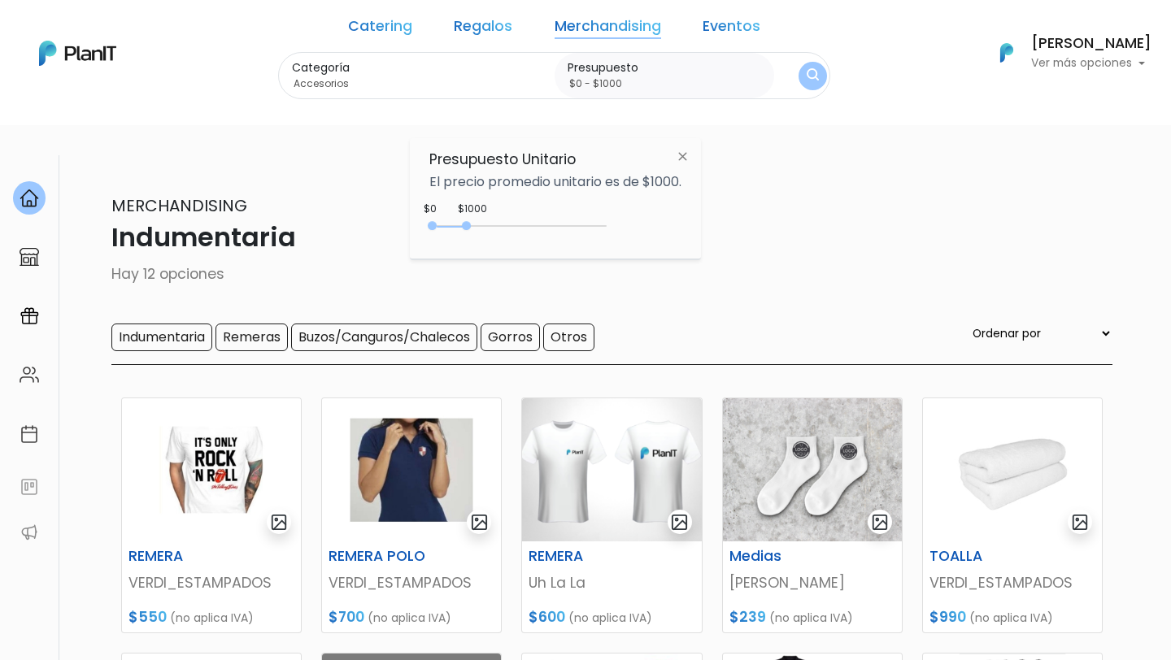
click at [806, 72] on img "submit" at bounding box center [812, 75] width 12 height 15
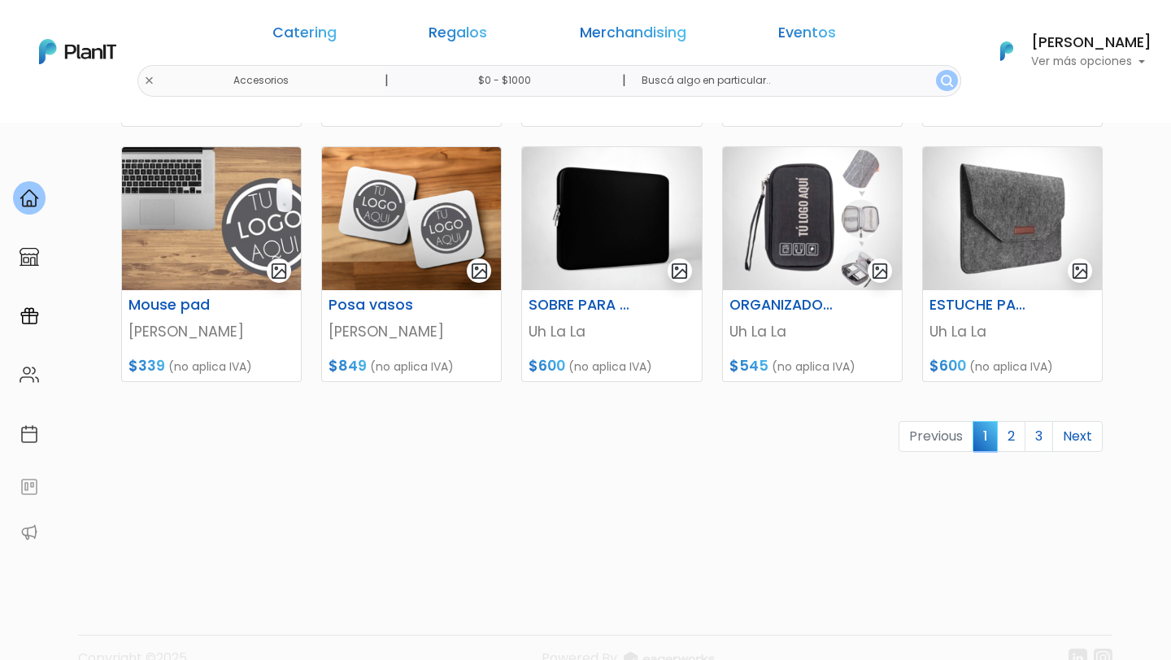
scroll to position [760, 0]
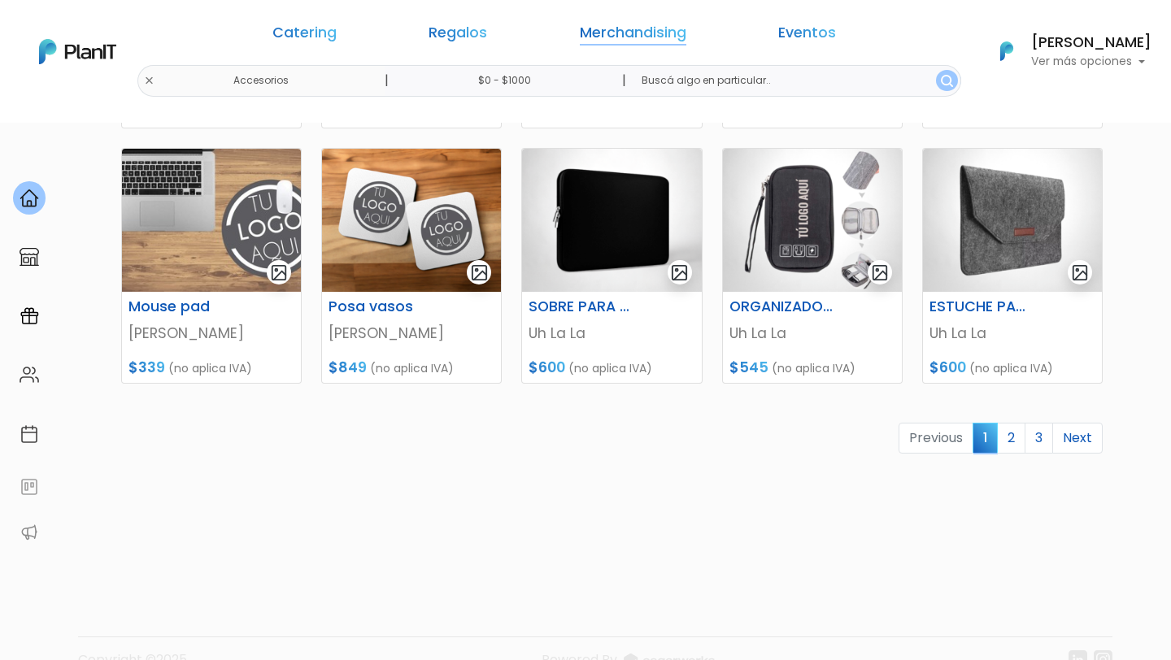
click at [613, 35] on link "Merchandising" at bounding box center [633, 36] width 106 height 20
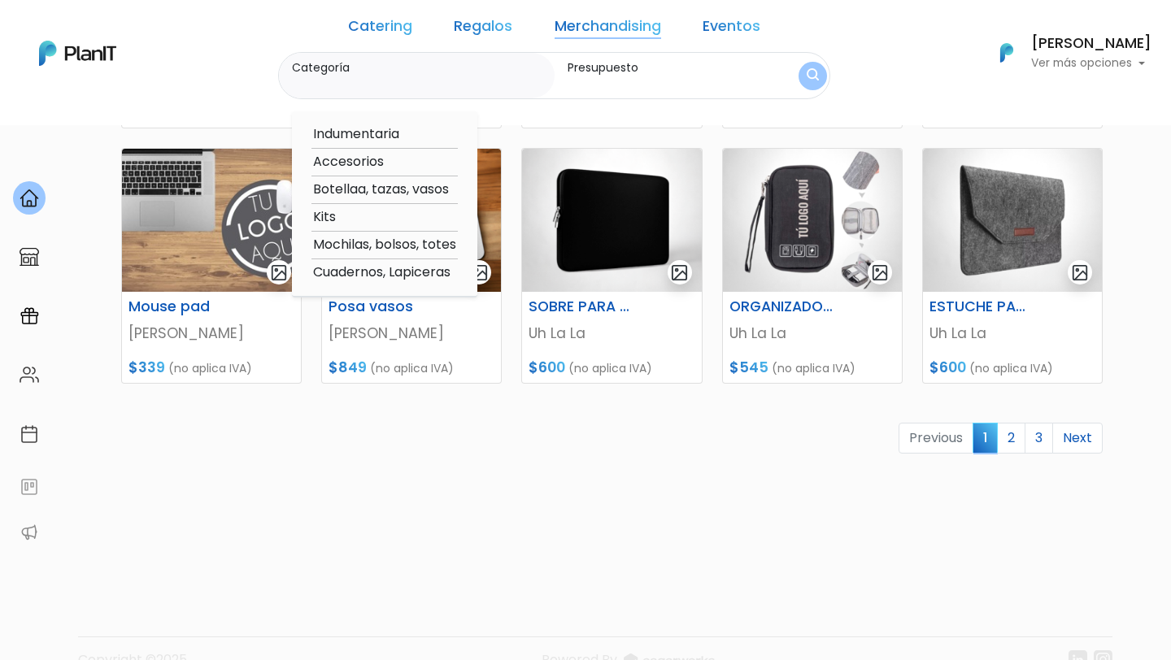
click at [440, 193] on option "Botellaa, tazas, vasos" at bounding box center [384, 190] width 146 height 20
type input "Botellaa, tazas, vasos"
type input "$0 - $1000"
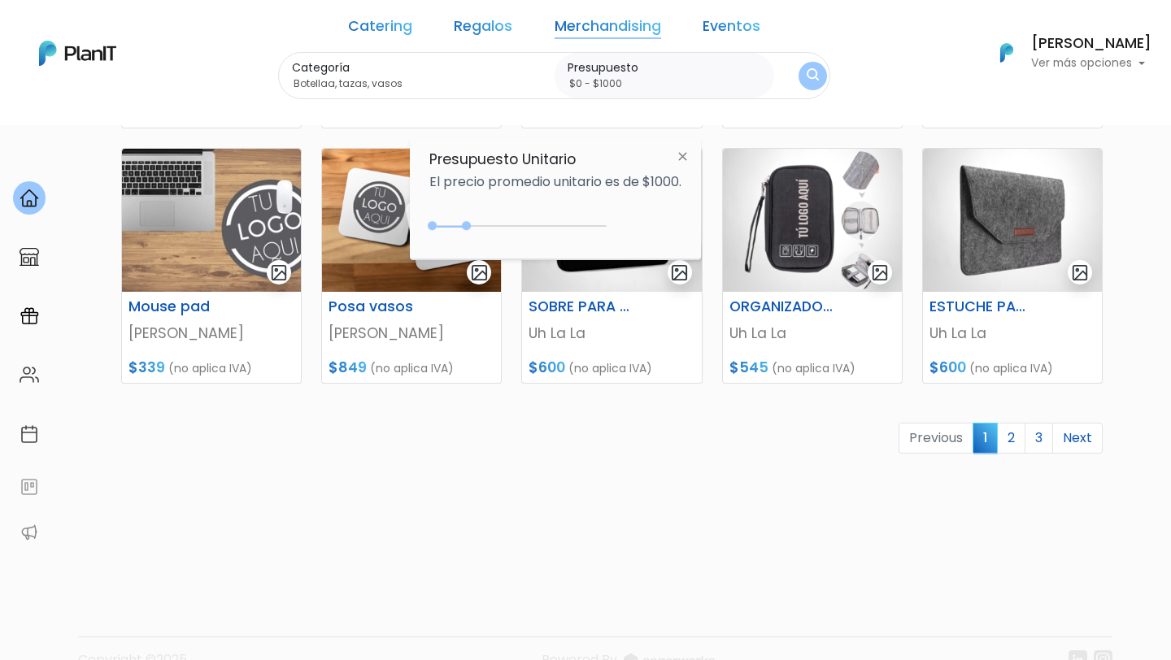
click at [806, 74] on img "submit" at bounding box center [812, 75] width 12 height 15
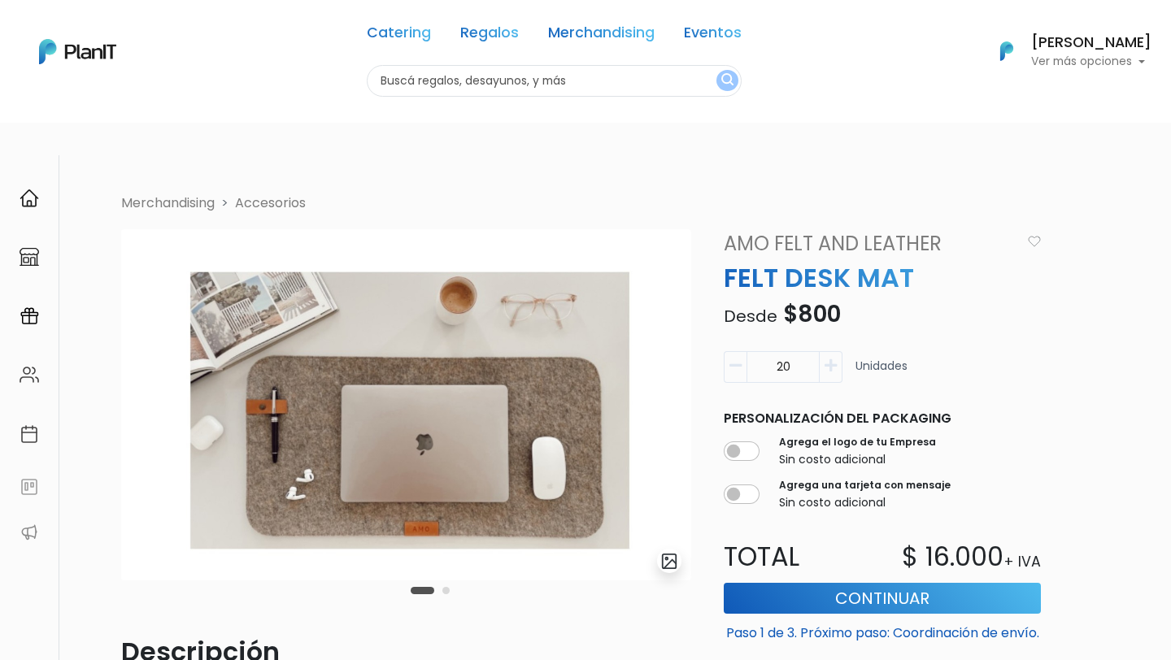
click at [828, 359] on icon "button" at bounding box center [830, 366] width 12 height 15
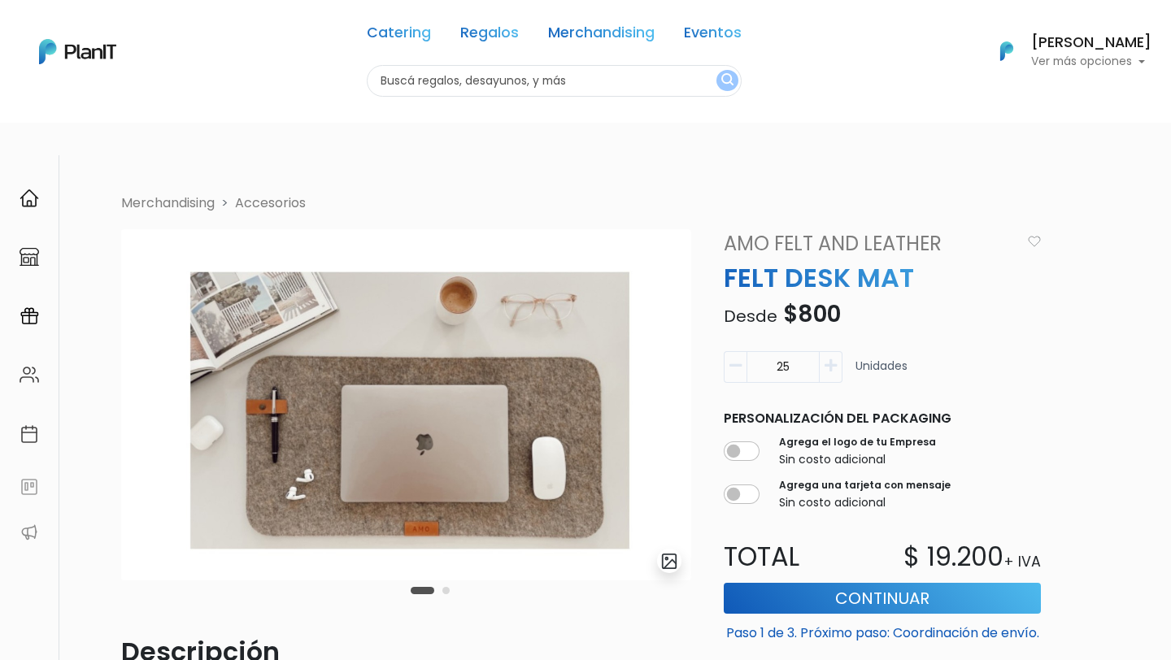
click at [828, 359] on icon "button" at bounding box center [830, 366] width 12 height 15
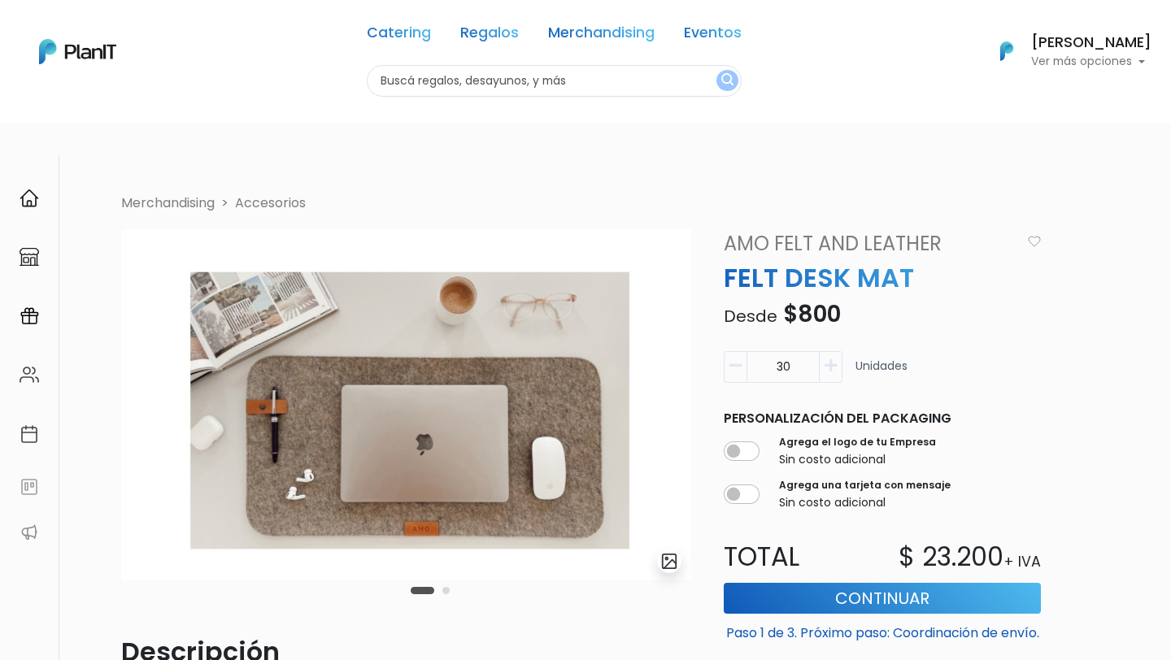
click at [828, 359] on icon "button" at bounding box center [830, 366] width 12 height 15
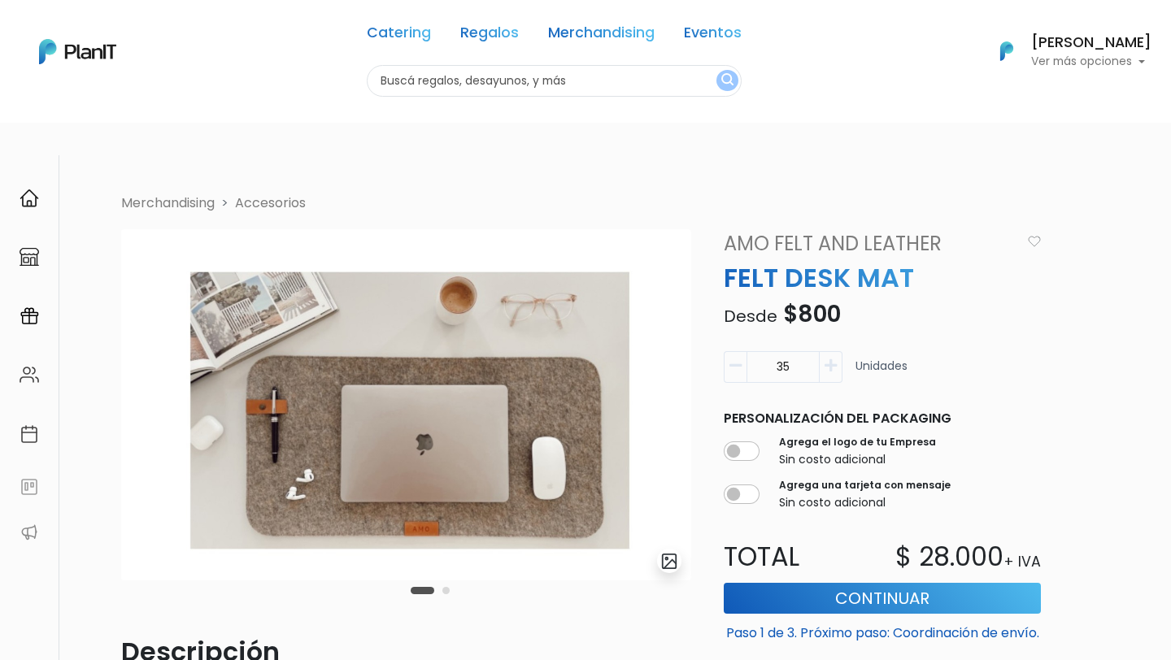
click at [828, 359] on icon "button" at bounding box center [830, 366] width 12 height 15
click at [829, 359] on icon "button" at bounding box center [830, 366] width 12 height 15
type input "38"
click at [736, 441] on input "checkbox" at bounding box center [742, 451] width 36 height 20
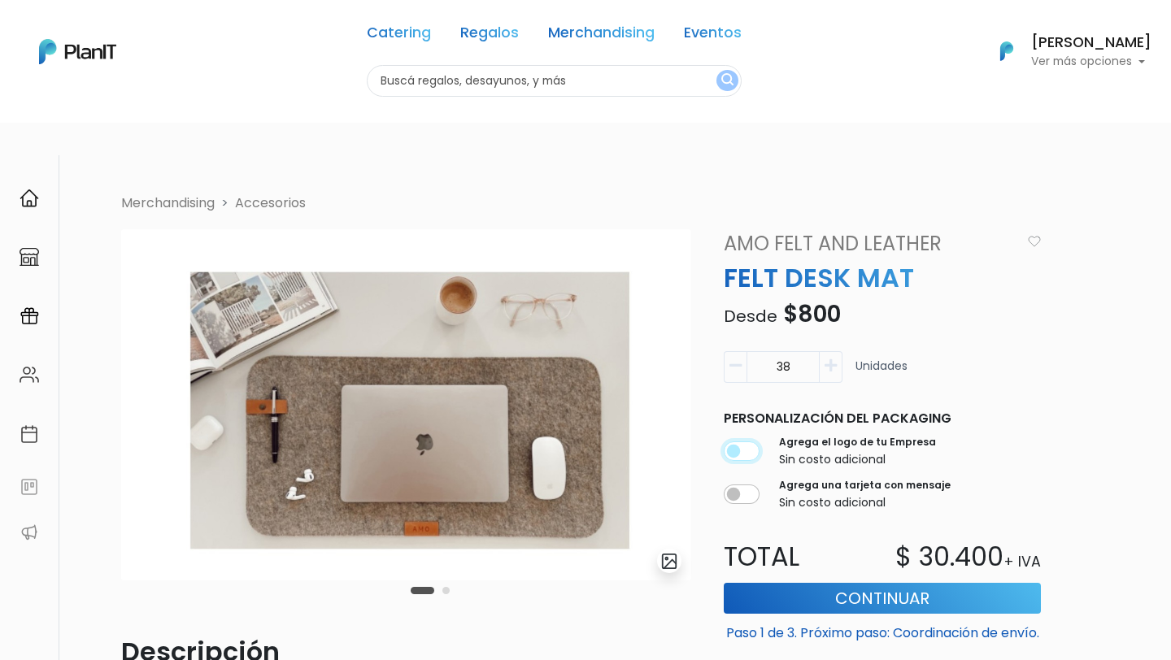
checkbox input "true"
click at [563, 356] on img at bounding box center [406, 404] width 570 height 351
drag, startPoint x: 893, startPoint y: 522, endPoint x: 1101, endPoint y: 520, distance: 207.3
click at [1101, 522] on div "Merchandising Accesorios slide 3 of 2 Descripción Realizado en fieltro con etiq…" at bounding box center [616, 581] width 1010 height 777
copy div "$ 30.400 + IVA"
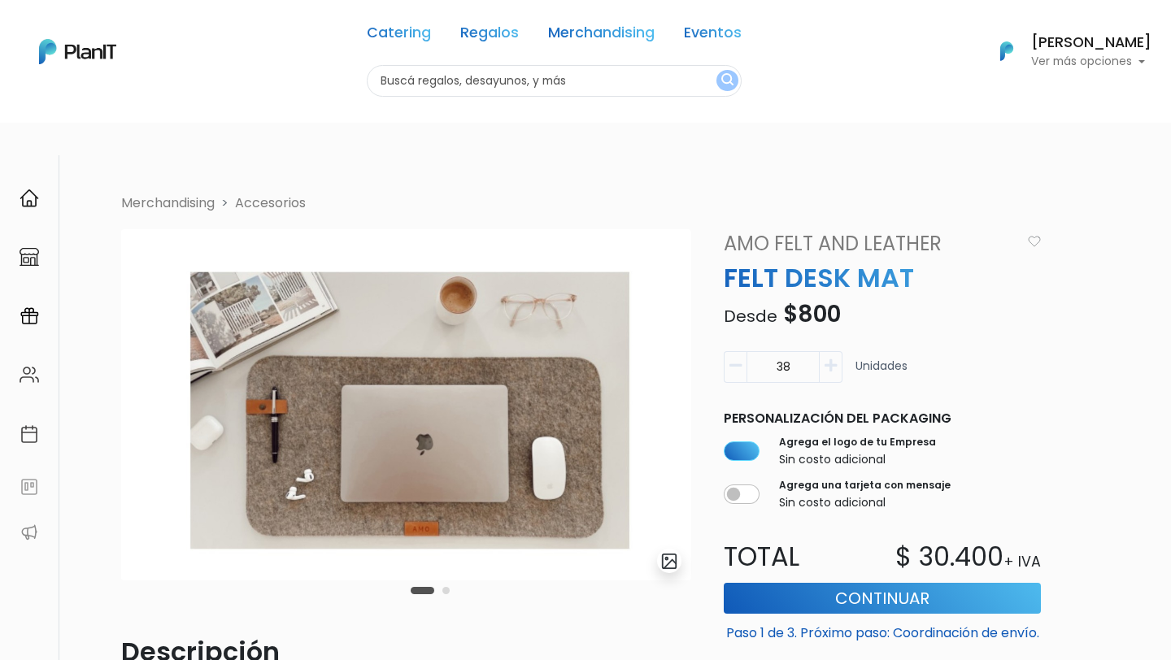
drag, startPoint x: 796, startPoint y: 332, endPoint x: 746, endPoint y: 332, distance: 49.6
click at [746, 351] on input "38" at bounding box center [782, 367] width 73 height 32
type input "40"
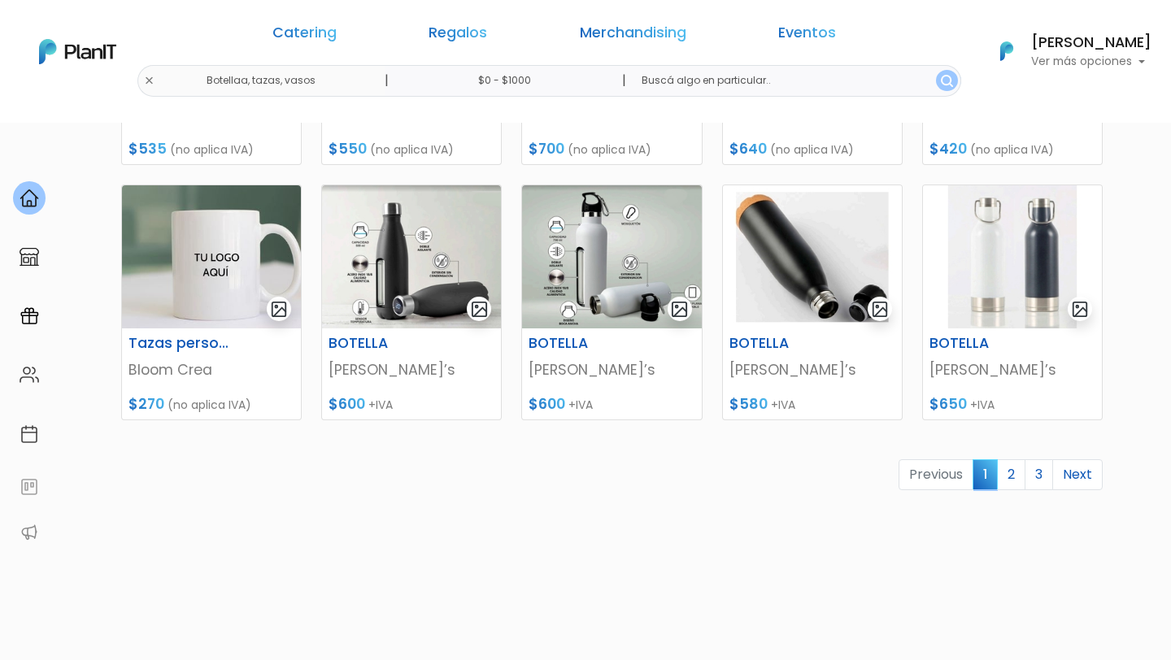
scroll to position [763, 0]
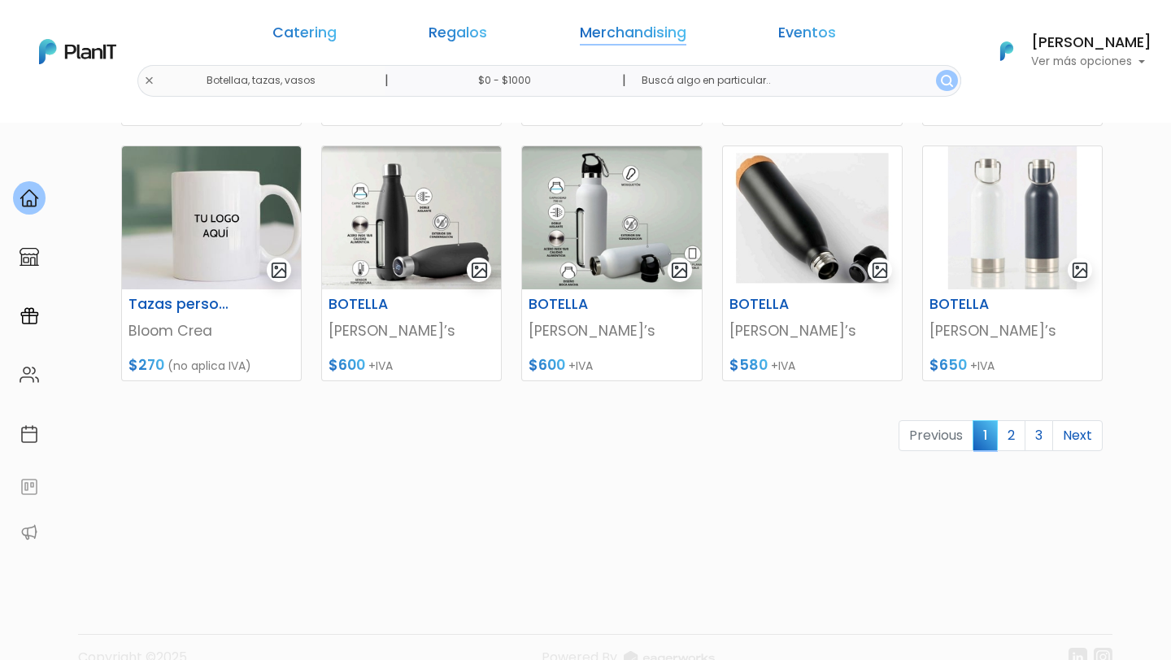
click at [595, 40] on link "Merchandising" at bounding box center [633, 36] width 106 height 20
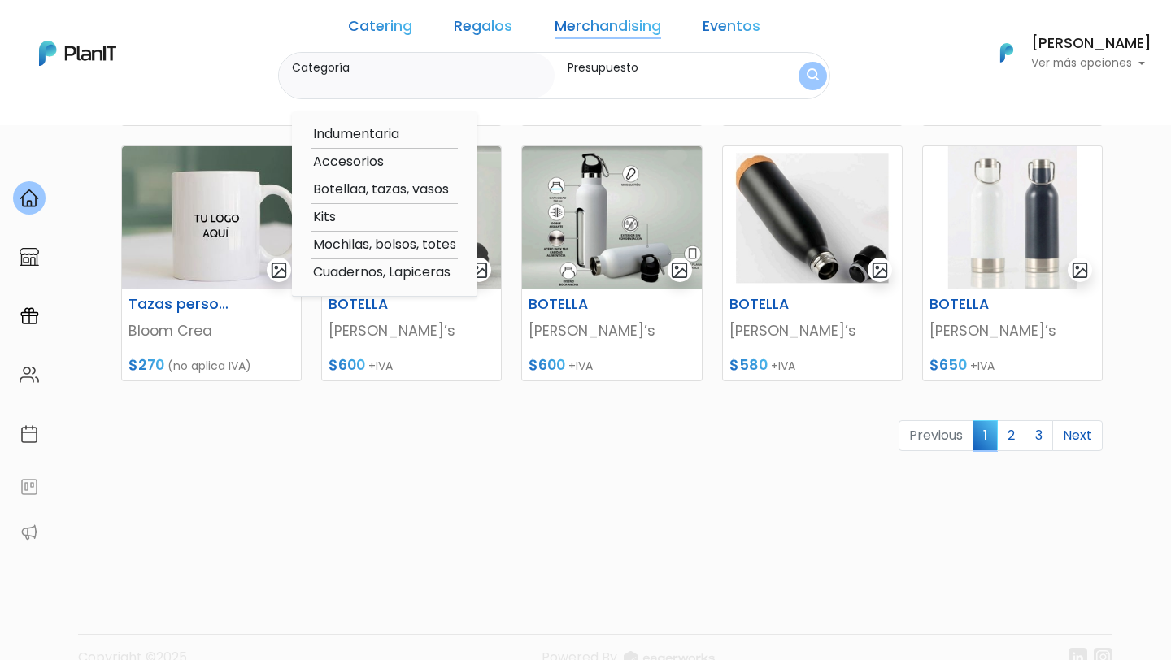
click at [377, 219] on option "Kits" at bounding box center [384, 217] width 146 height 20
type input "Kits"
type input "$0 - $1000"
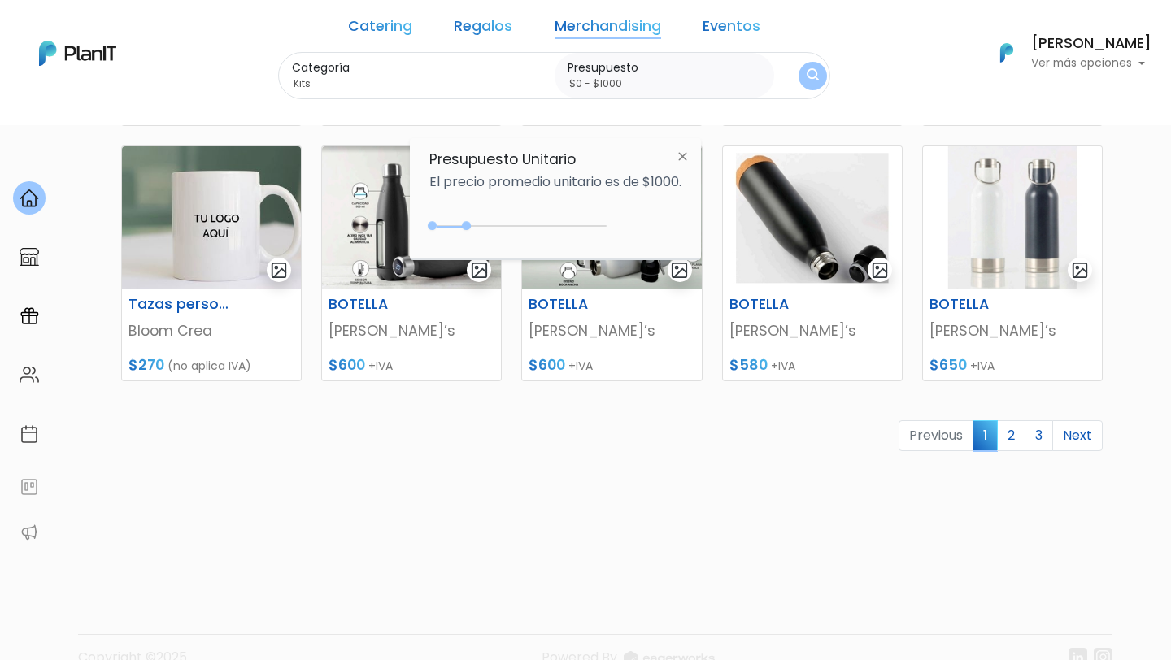
click at [806, 80] on img "submit" at bounding box center [812, 75] width 12 height 15
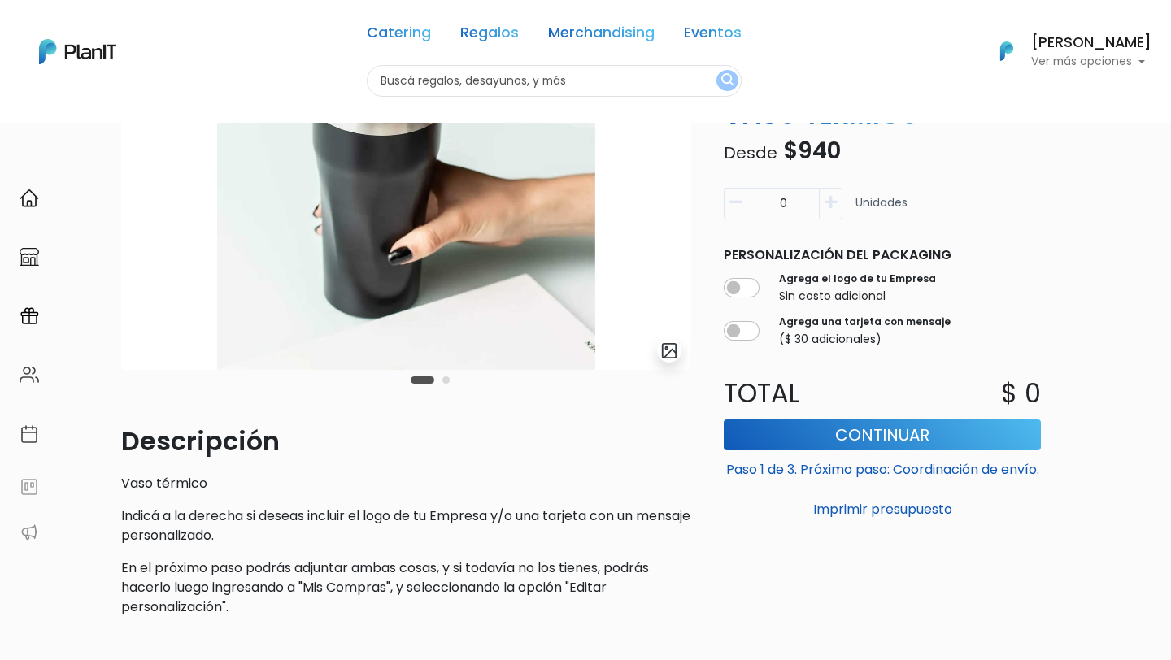
scroll to position [172, 0]
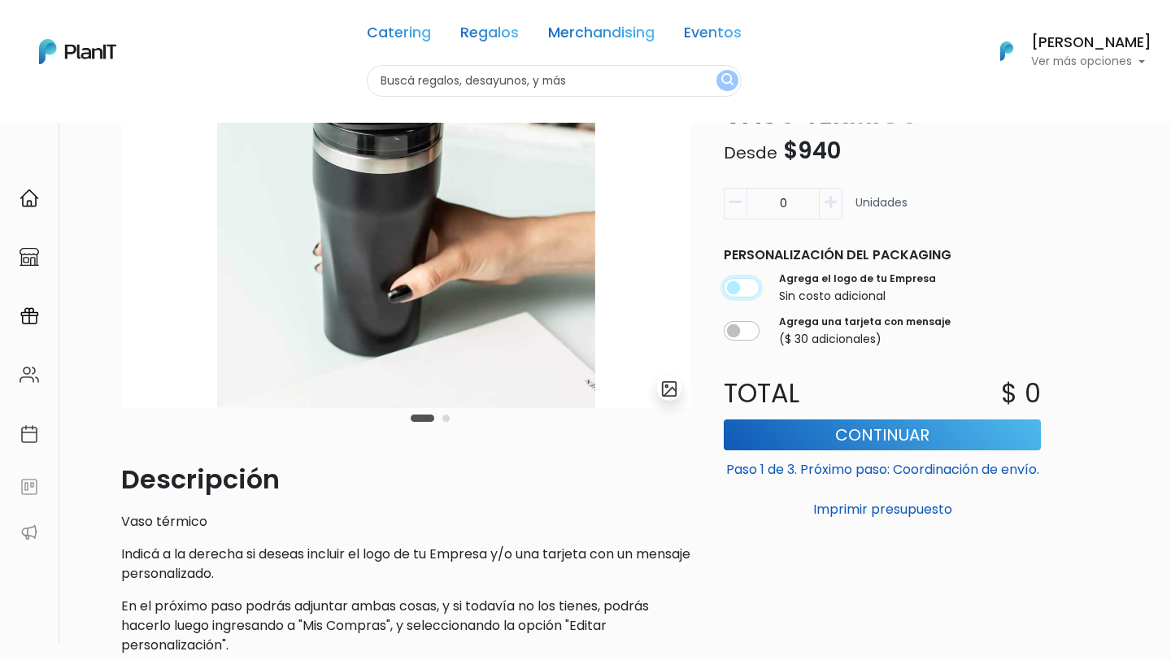
click at [739, 286] on input "checkbox" at bounding box center [742, 289] width 36 height 20
checkbox input "true"
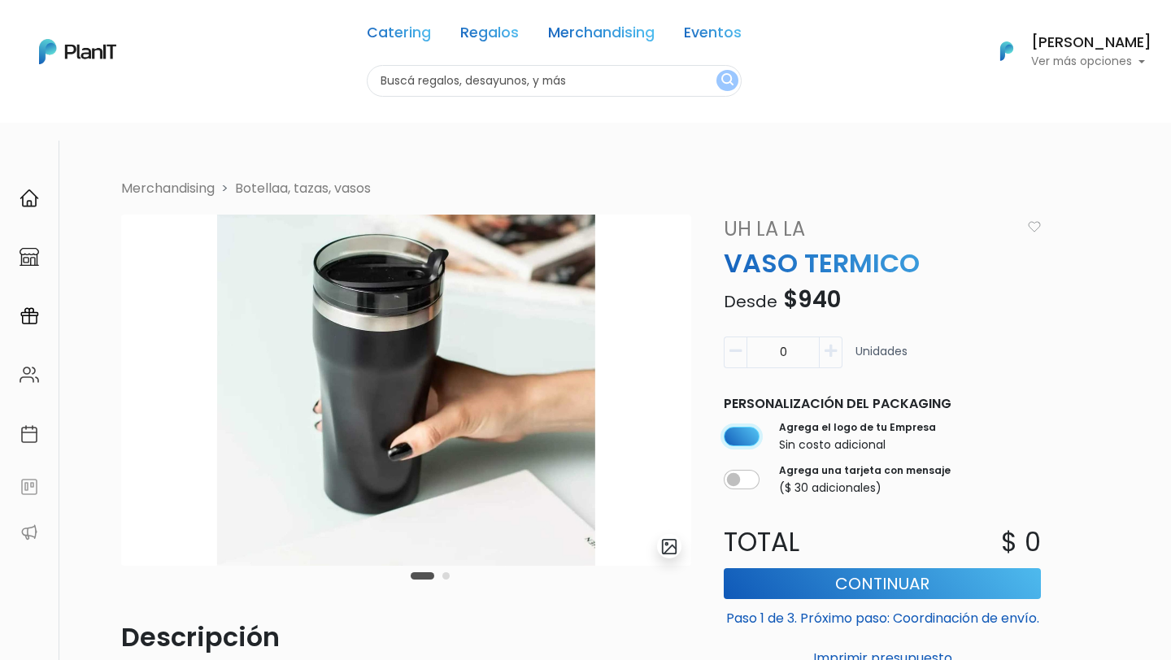
scroll to position [0, 0]
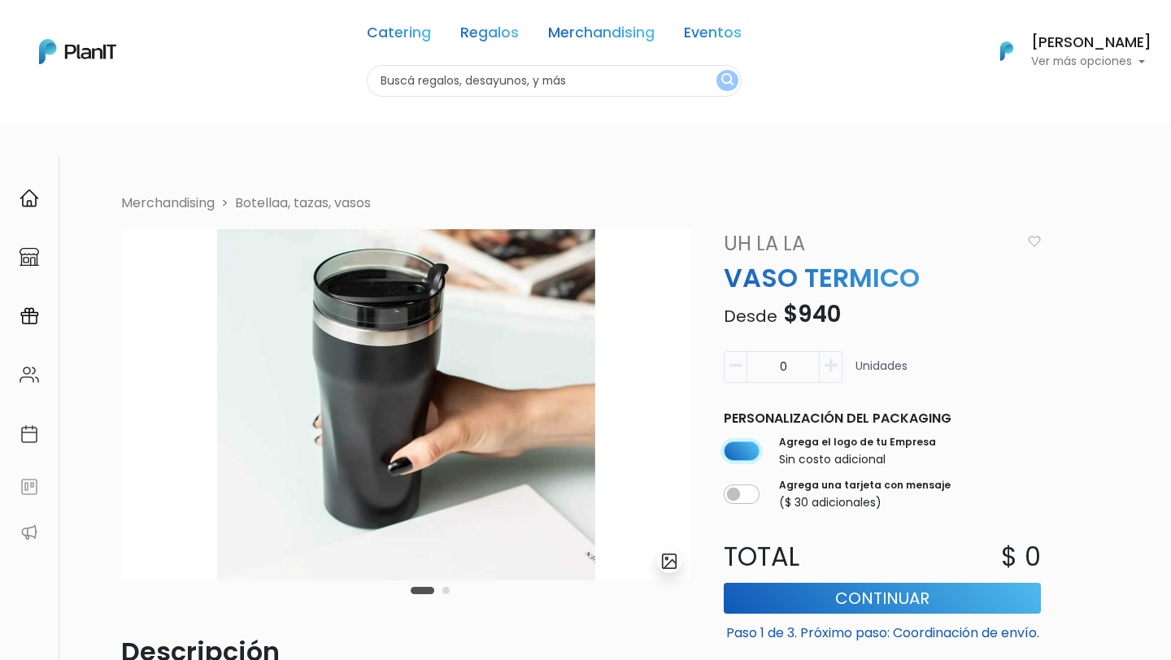
drag, startPoint x: 463, startPoint y: 444, endPoint x: 307, endPoint y: 448, distance: 156.1
click at [322, 446] on img at bounding box center [406, 404] width 570 height 351
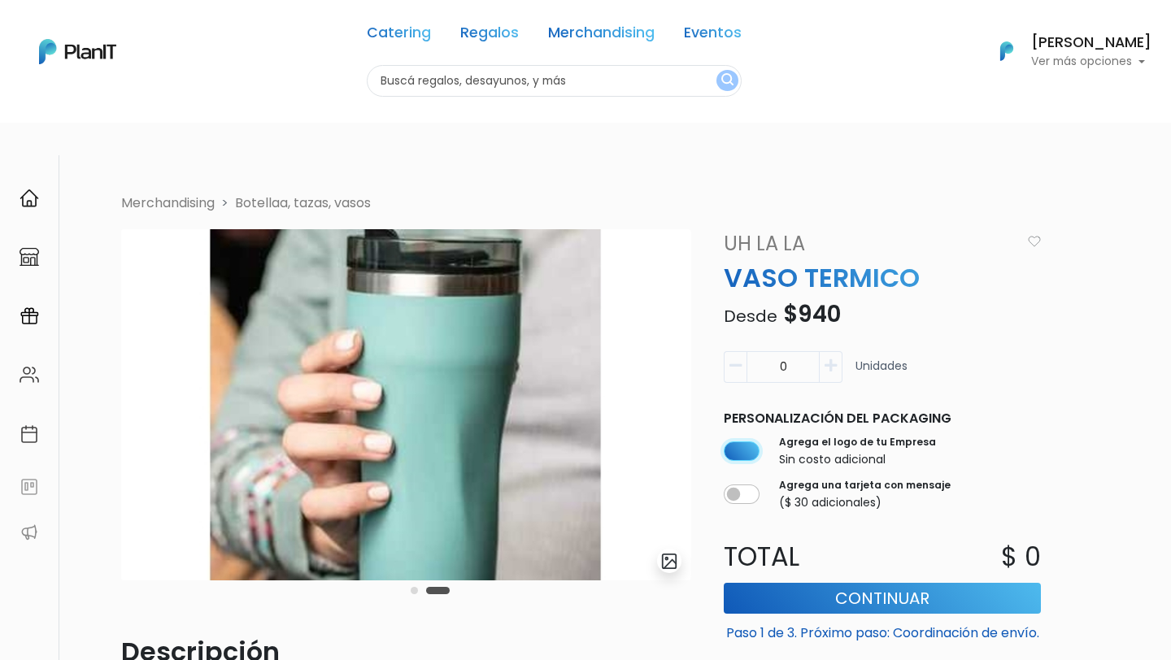
drag, startPoint x: 496, startPoint y: 439, endPoint x: 344, endPoint y: 439, distance: 152.0
click at [344, 439] on img at bounding box center [406, 404] width 570 height 351
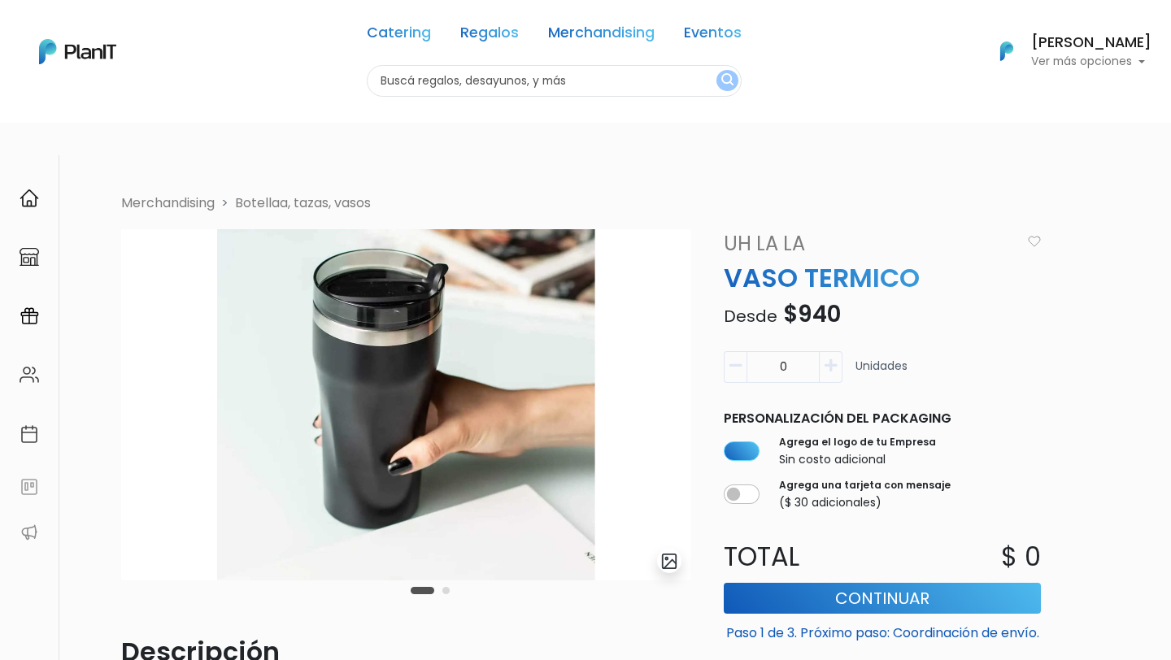
drag, startPoint x: 797, startPoint y: 330, endPoint x: 668, endPoint y: 333, distance: 128.5
click at [678, 333] on div "Merchandising Botellaa, tazas, vasos slide 5 of 2 Descripción Vaso térmico Indi…" at bounding box center [616, 516] width 1010 height 647
type input "0"
drag, startPoint x: 797, startPoint y: 333, endPoint x: 742, endPoint y: 333, distance: 55.3
click at [742, 351] on div "38" at bounding box center [783, 367] width 119 height 32
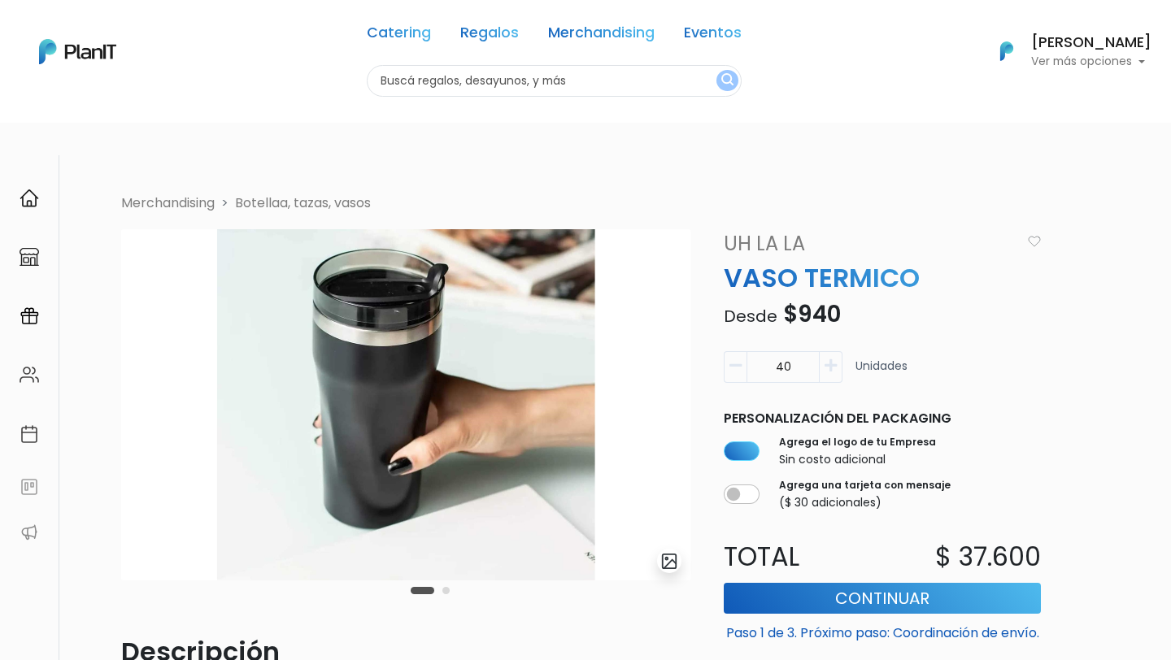
type input "40"
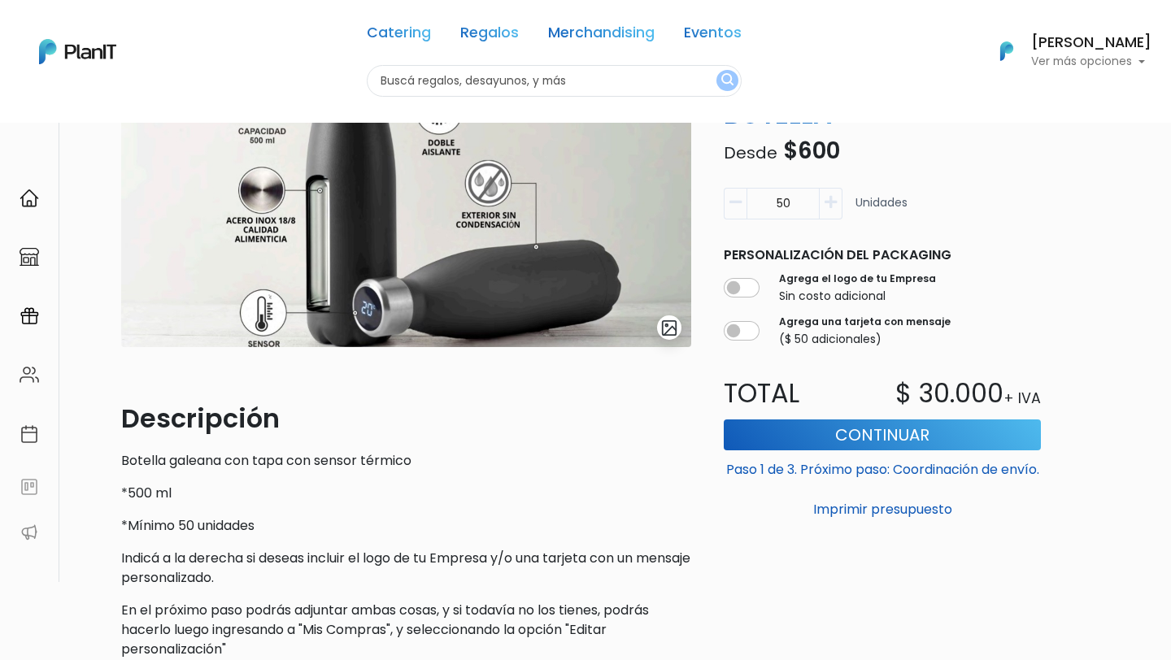
scroll to position [215, 0]
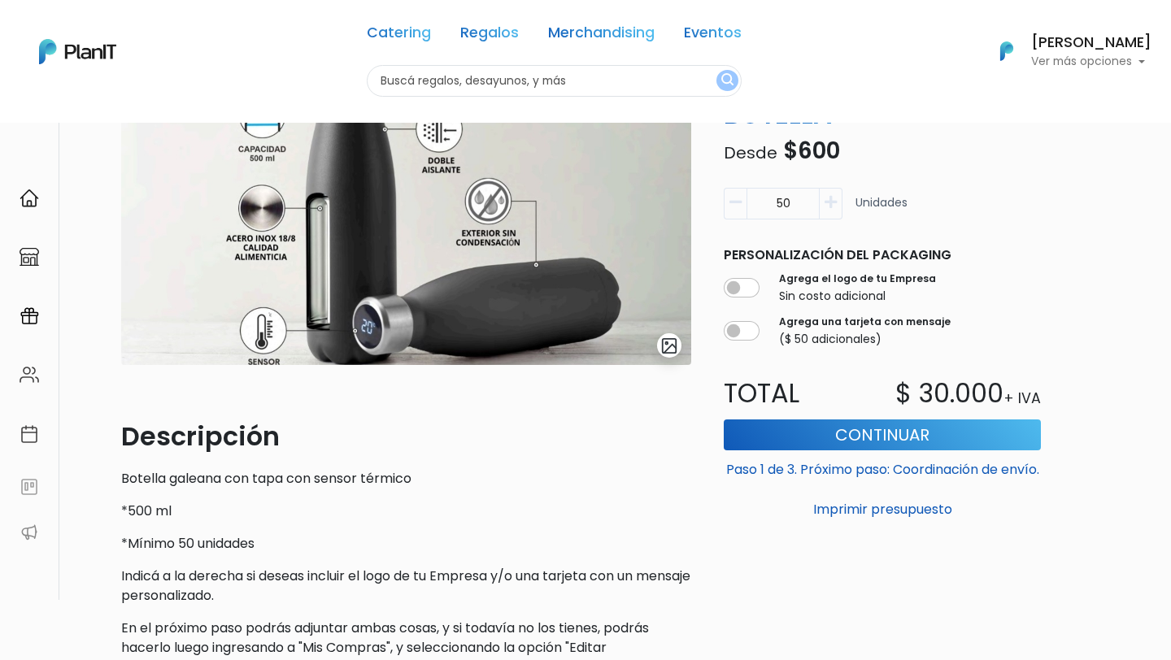
click at [797, 202] on input "50" at bounding box center [782, 204] width 73 height 32
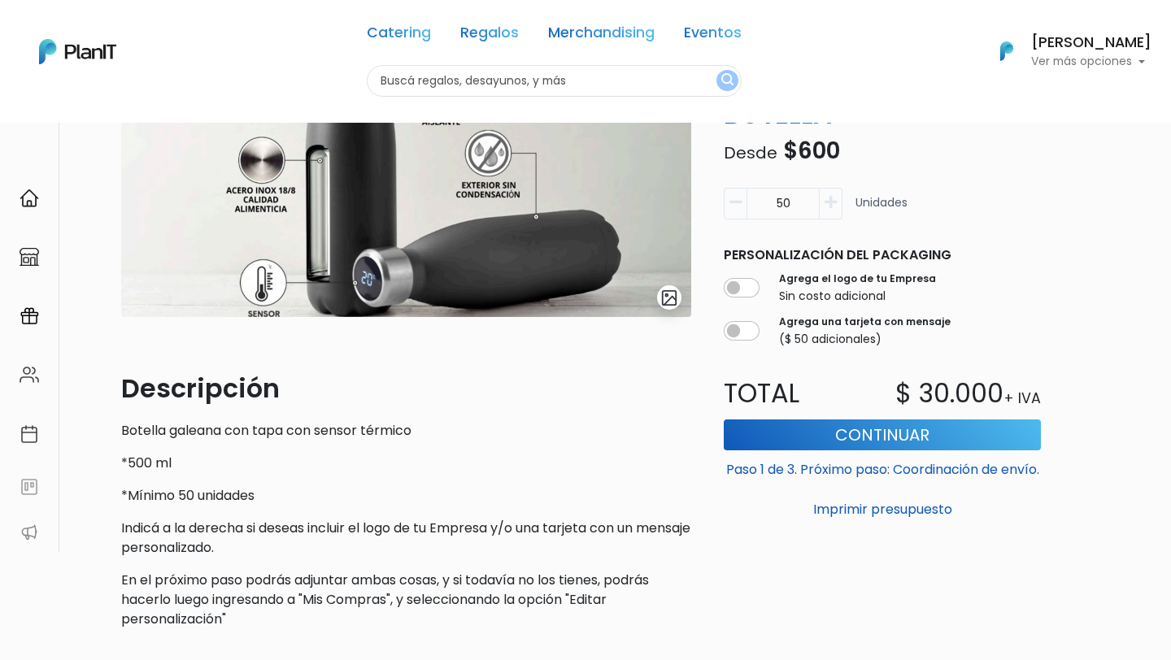
scroll to position [265, 0]
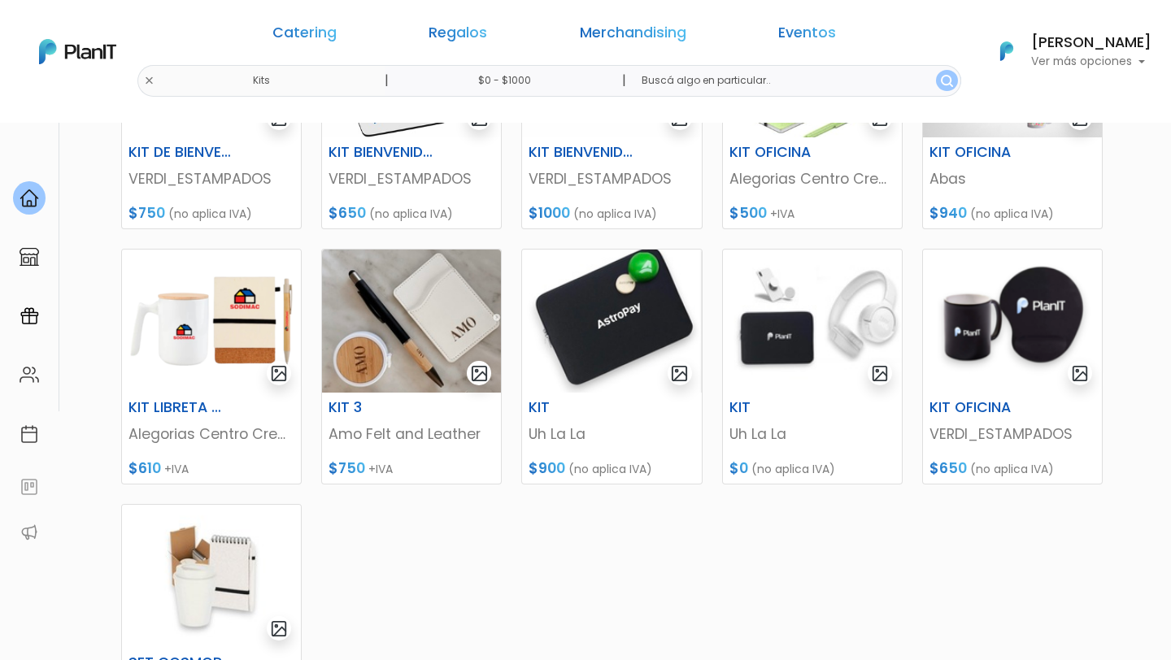
scroll to position [407, 0]
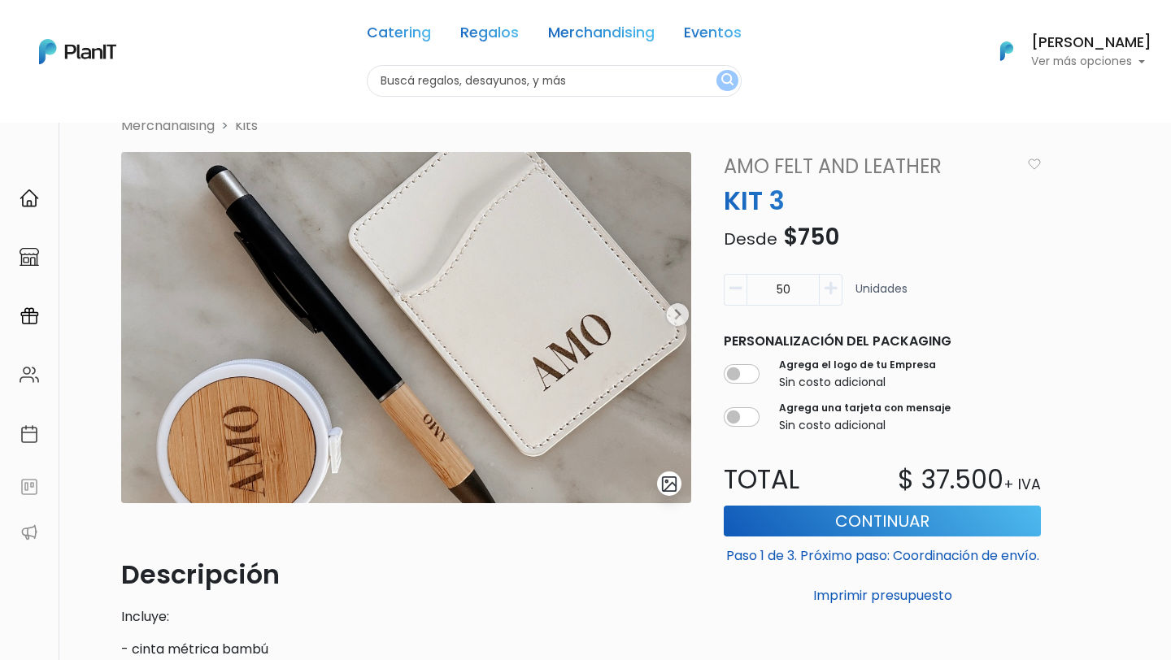
scroll to position [84, 0]
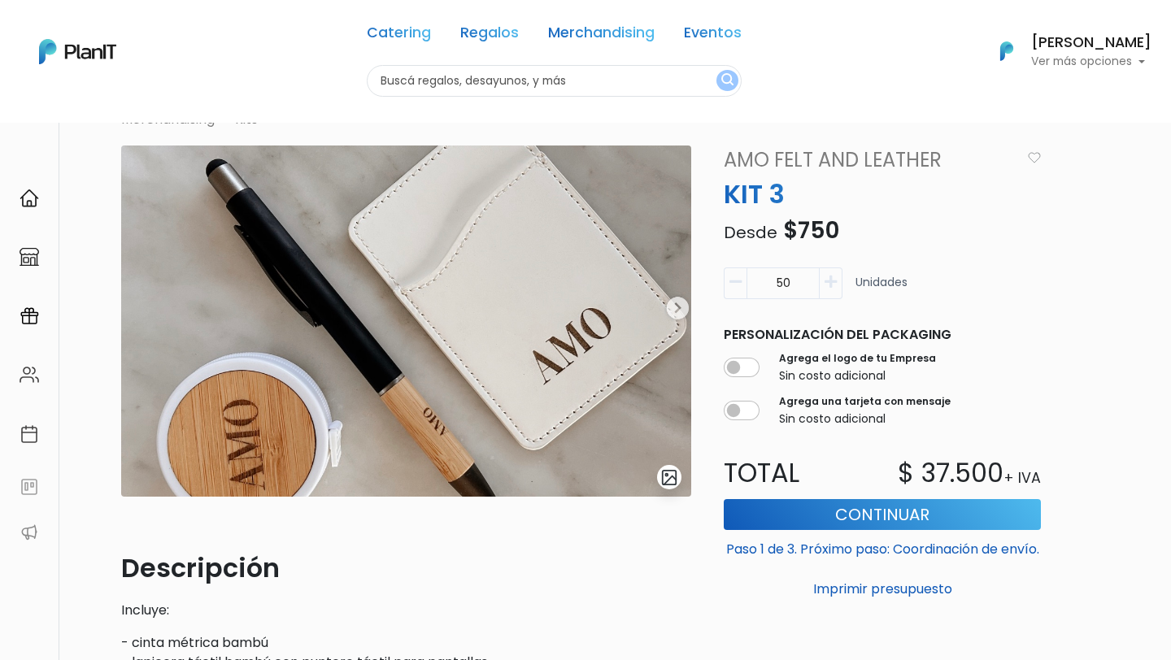
click at [672, 273] on img at bounding box center [406, 321] width 570 height 351
click at [672, 274] on img at bounding box center [406, 321] width 570 height 351
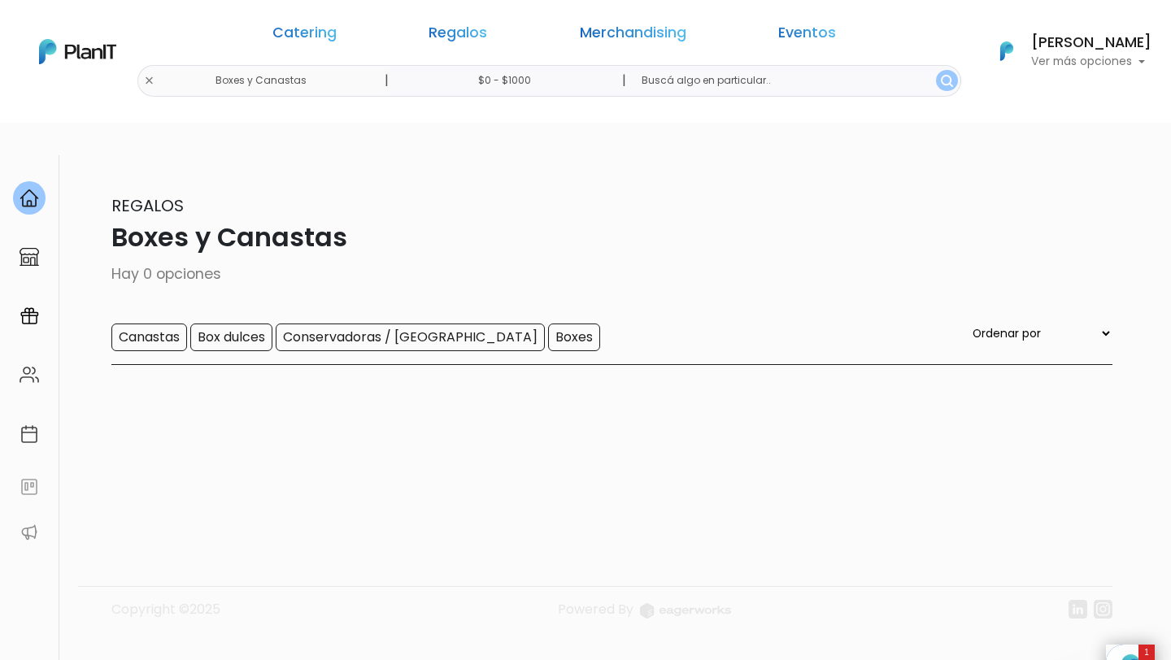
click at [539, 80] on input "$0 - $1000" at bounding box center [508, 81] width 247 height 32
click at [479, 225] on div "0 : 1000 0 1000" at bounding box center [521, 226] width 171 height 16
click at [941, 75] on img "submit" at bounding box center [947, 81] width 12 height 12
click at [778, 30] on link "Eventos" at bounding box center [807, 36] width 58 height 20
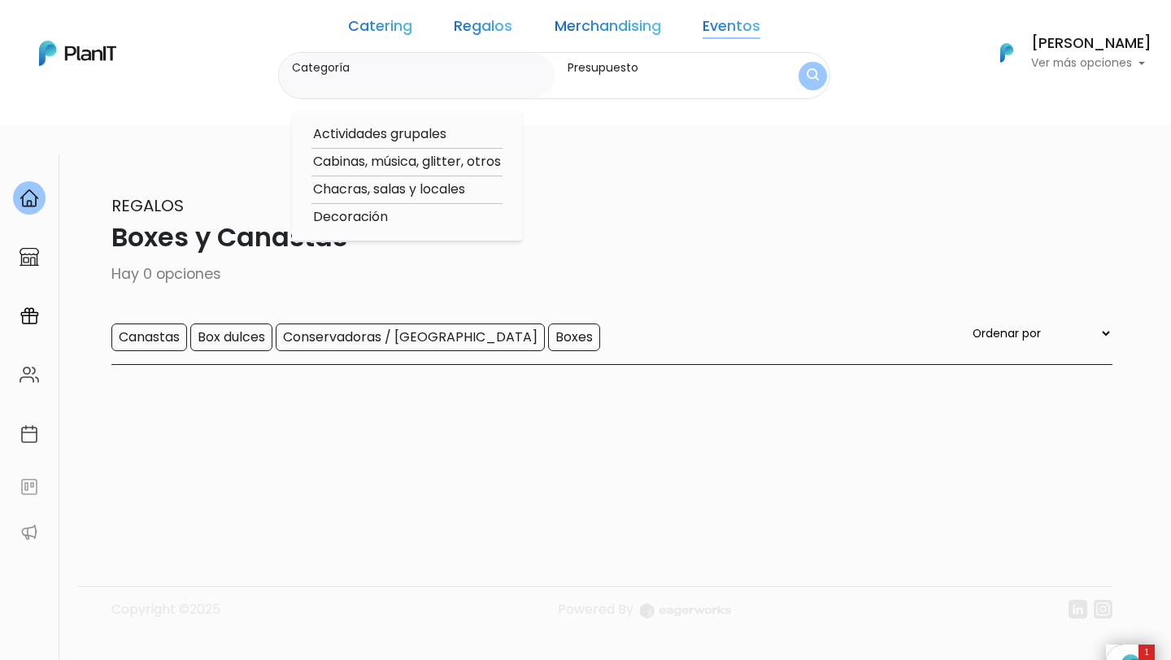
click at [484, 184] on option "Chacras, salas y locales" at bounding box center [406, 190] width 191 height 20
type input "Chacras, salas y locales"
type input "$0 - $1000"
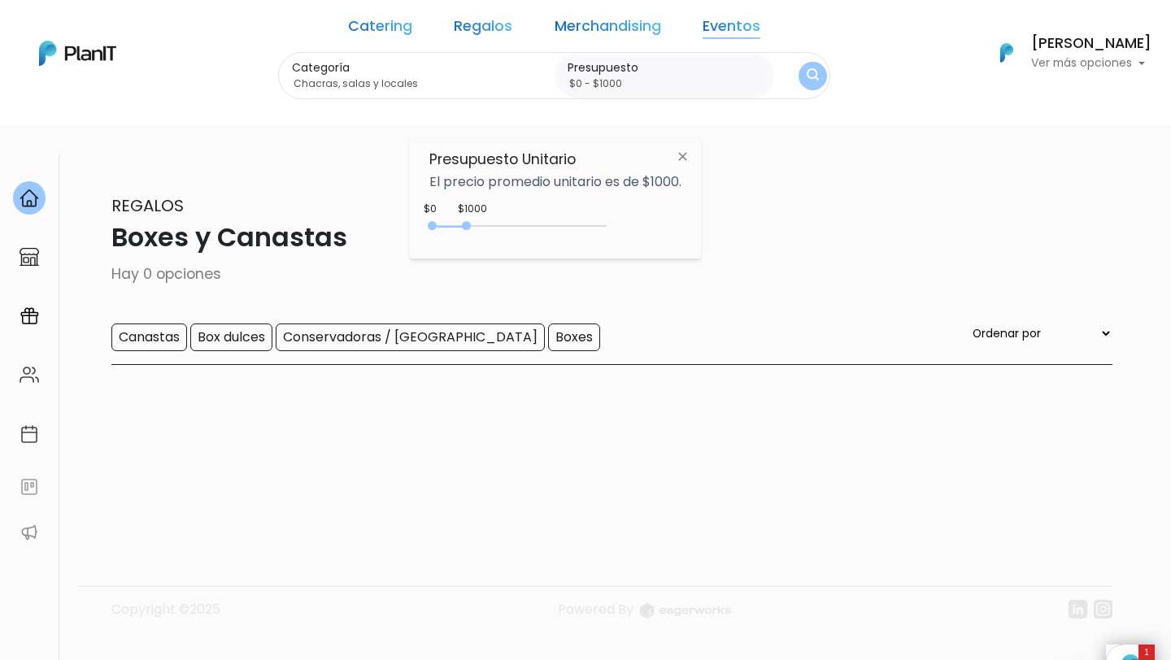
click at [806, 78] on img "submit" at bounding box center [812, 75] width 12 height 15
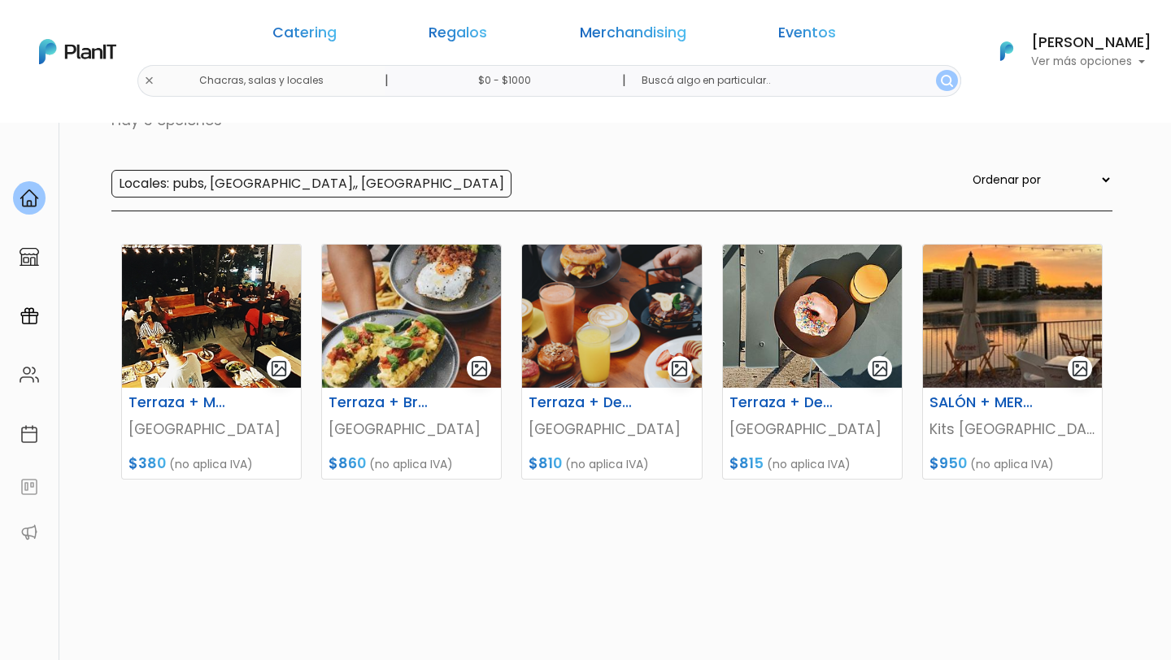
scroll to position [207, 0]
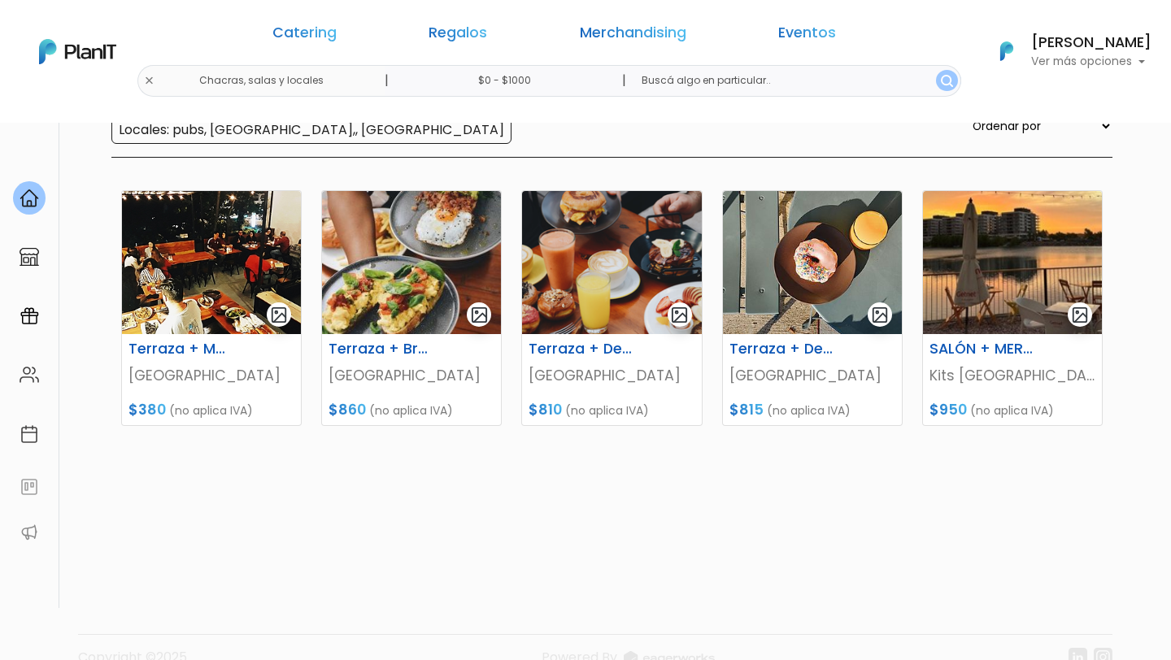
click at [976, 263] on img at bounding box center [1012, 262] width 179 height 143
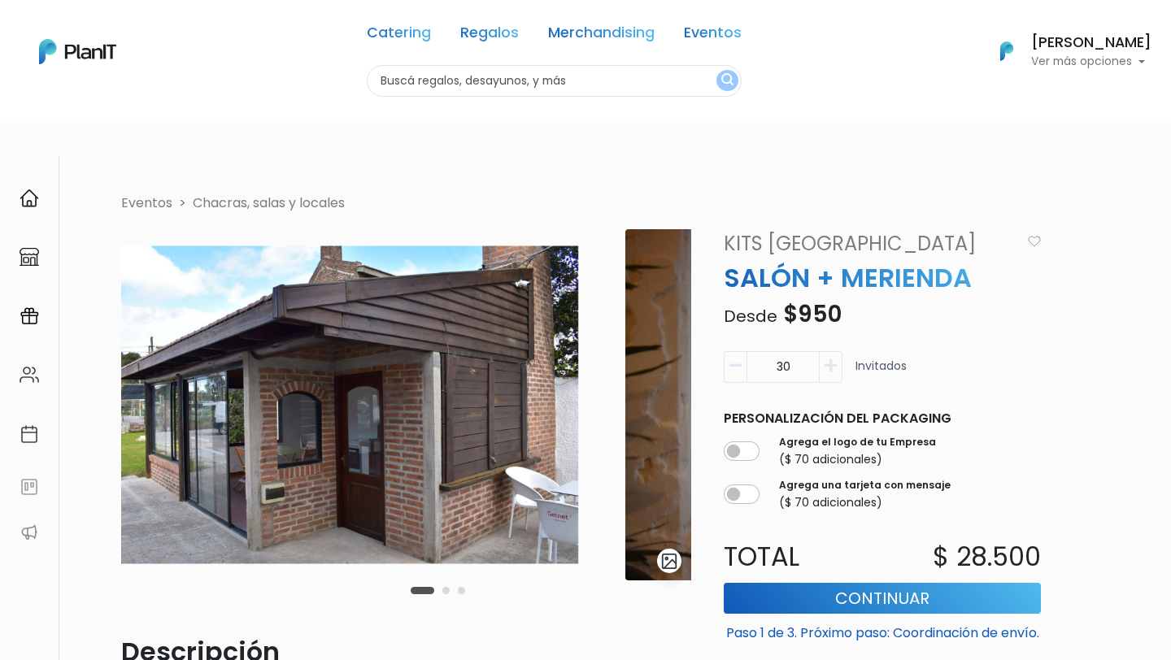
drag, startPoint x: 502, startPoint y: 420, endPoint x: 332, endPoint y: 428, distance: 170.1
click at [332, 428] on img at bounding box center [340, 404] width 570 height 351
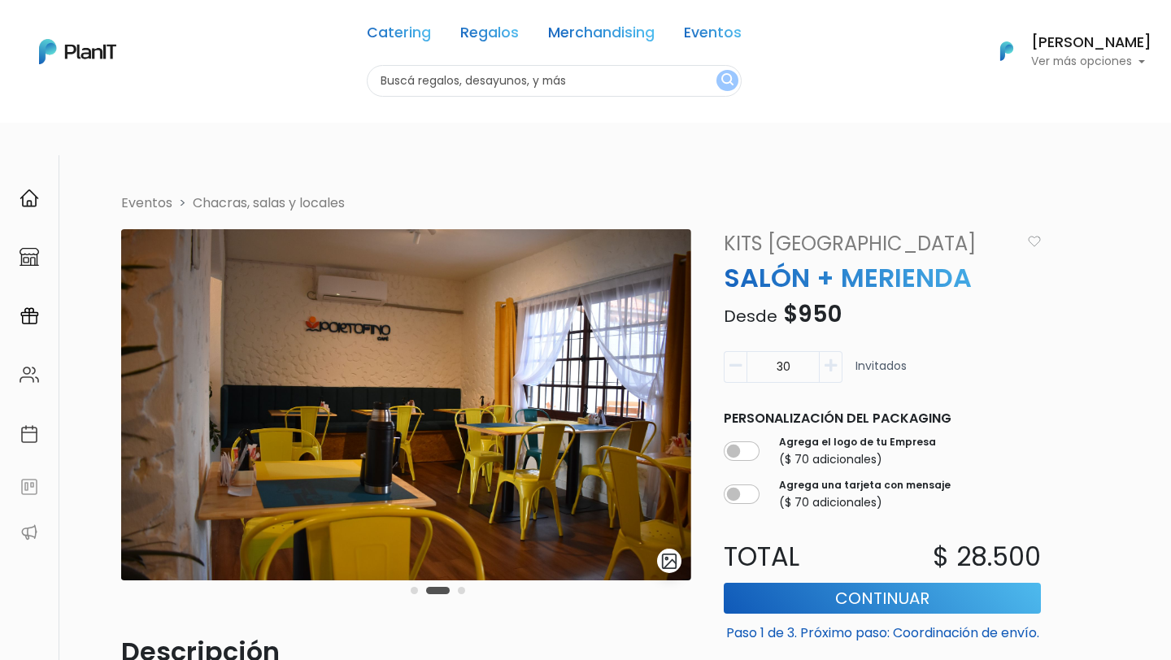
drag, startPoint x: 311, startPoint y: 437, endPoint x: 80, endPoint y: 454, distance: 231.6
click at [95, 450] on div "Volver Eventos Chacras, salas y locales slide 3 of 3 Descripción Contamos con s…" at bounding box center [585, 614] width 1073 height 920
